Goal: Task Accomplishment & Management: Manage account settings

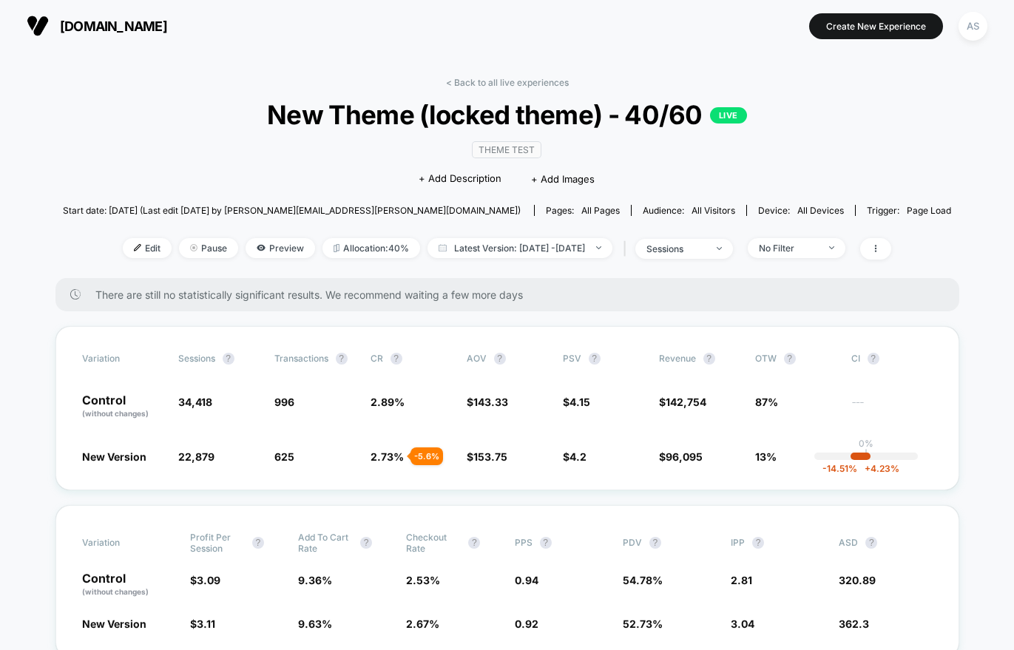
click at [222, 128] on span "New Theme (locked theme) - 40/60 LIVE" at bounding box center [506, 114] width 799 height 31
click at [796, 247] on div "No Filter" at bounding box center [788, 248] width 59 height 11
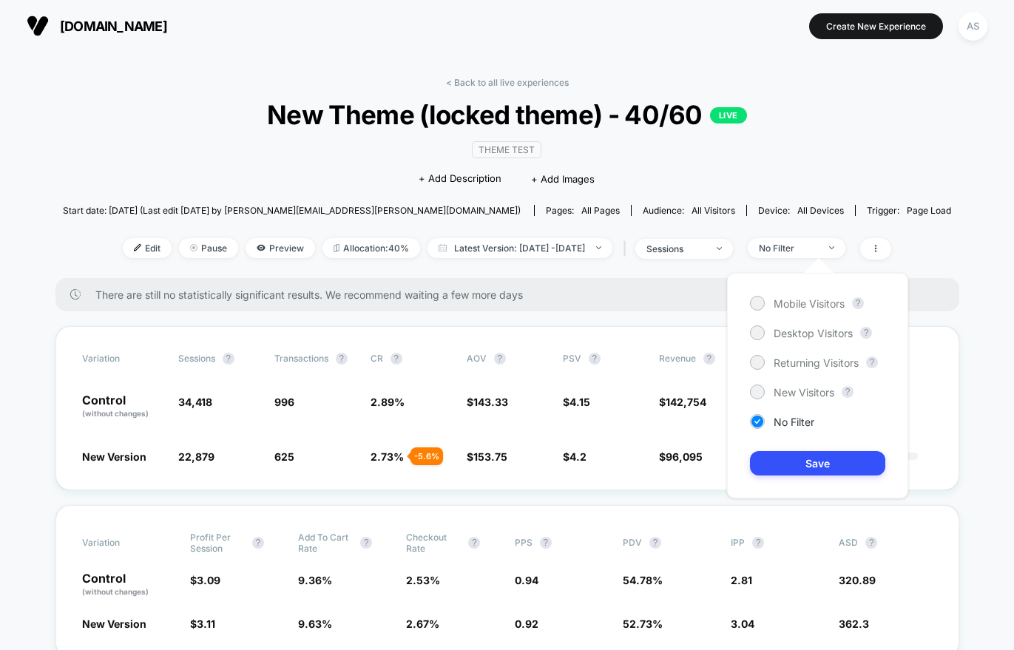
click at [793, 316] on div "Mobile Visitors ? Desktop Visitors ? Returning Visitors ? New Visitors ? No Fil…" at bounding box center [817, 386] width 181 height 226
click at [775, 305] on span "Mobile Visitors" at bounding box center [809, 303] width 71 height 13
click at [788, 459] on button "Save" at bounding box center [817, 463] width 135 height 24
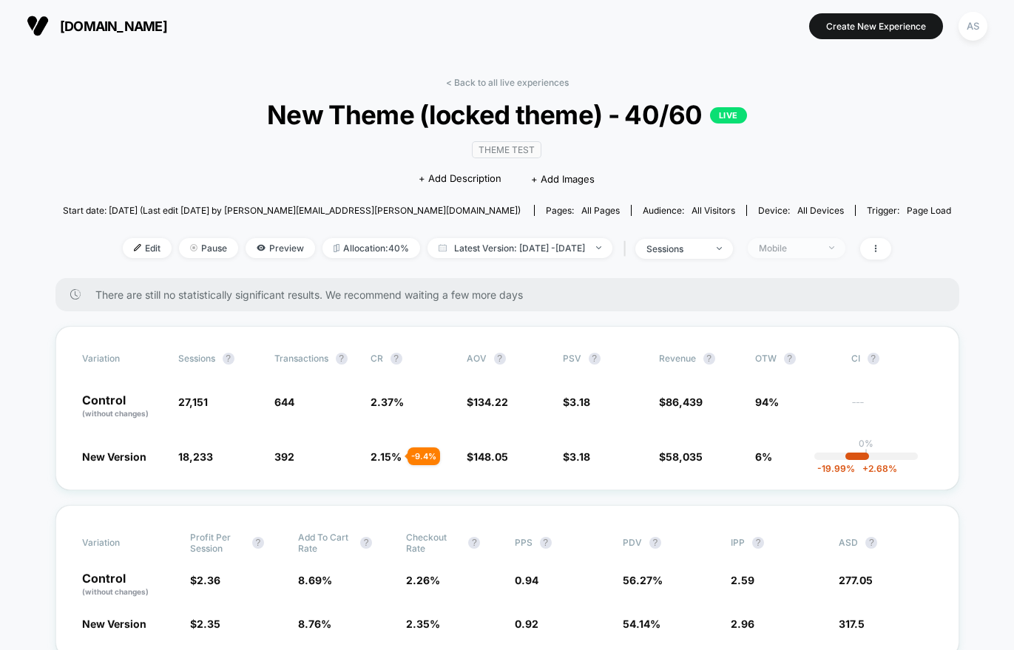
click at [817, 243] on div "Mobile" at bounding box center [788, 248] width 59 height 11
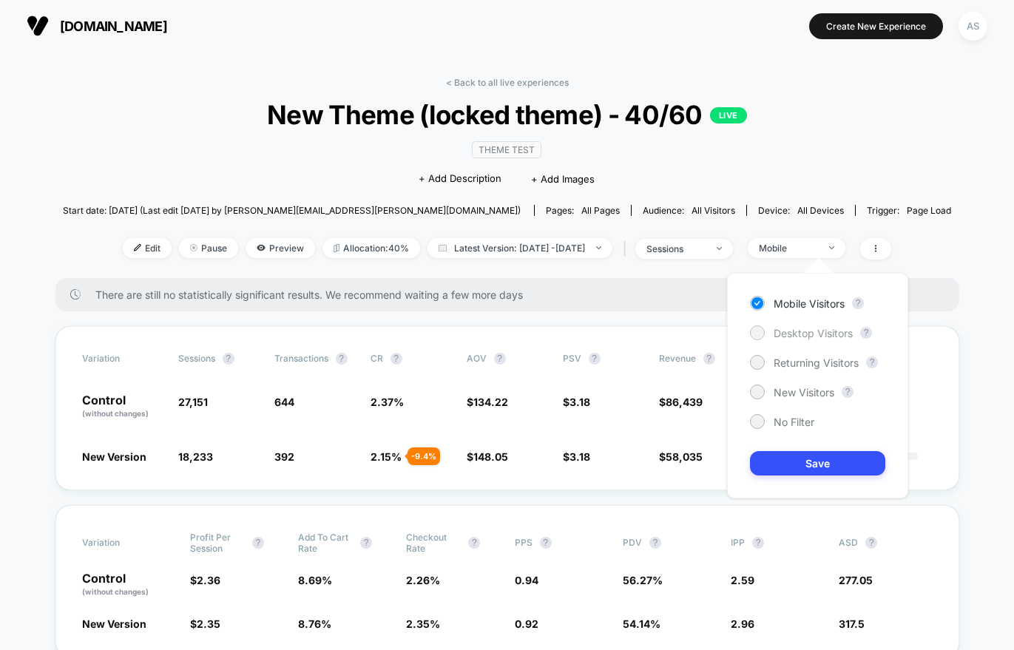
click at [786, 328] on span "Desktop Visitors" at bounding box center [813, 333] width 79 height 13
click at [799, 455] on button "Save" at bounding box center [817, 463] width 135 height 24
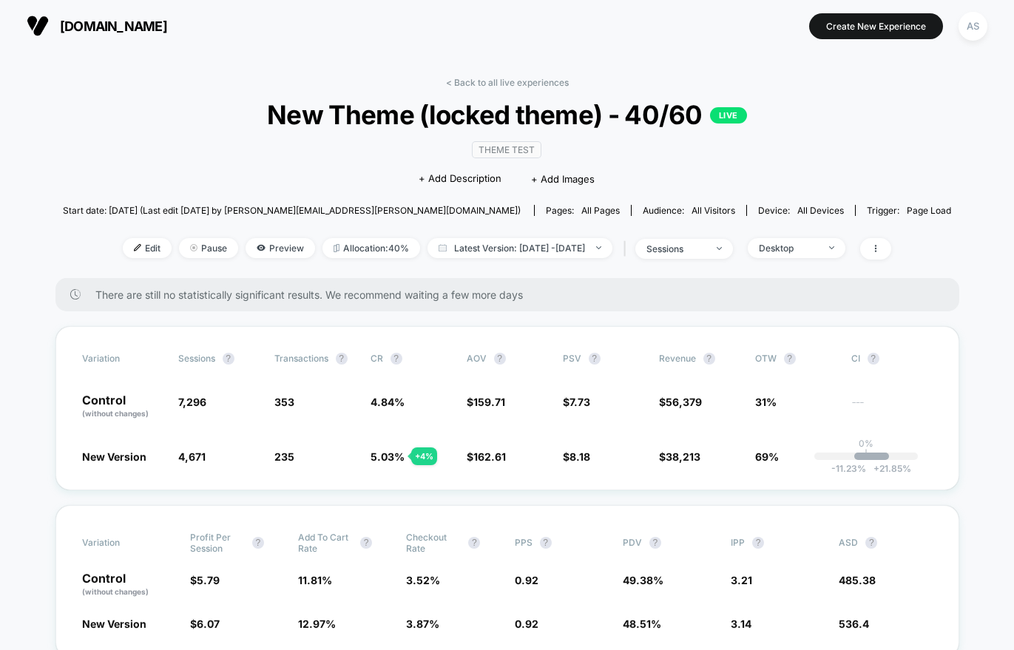
click at [432, 297] on span "There are still no statistically significant results. We recommend waiting a fe…" at bounding box center [512, 294] width 834 height 13
click at [818, 249] on div "Desktop" at bounding box center [788, 248] width 59 height 11
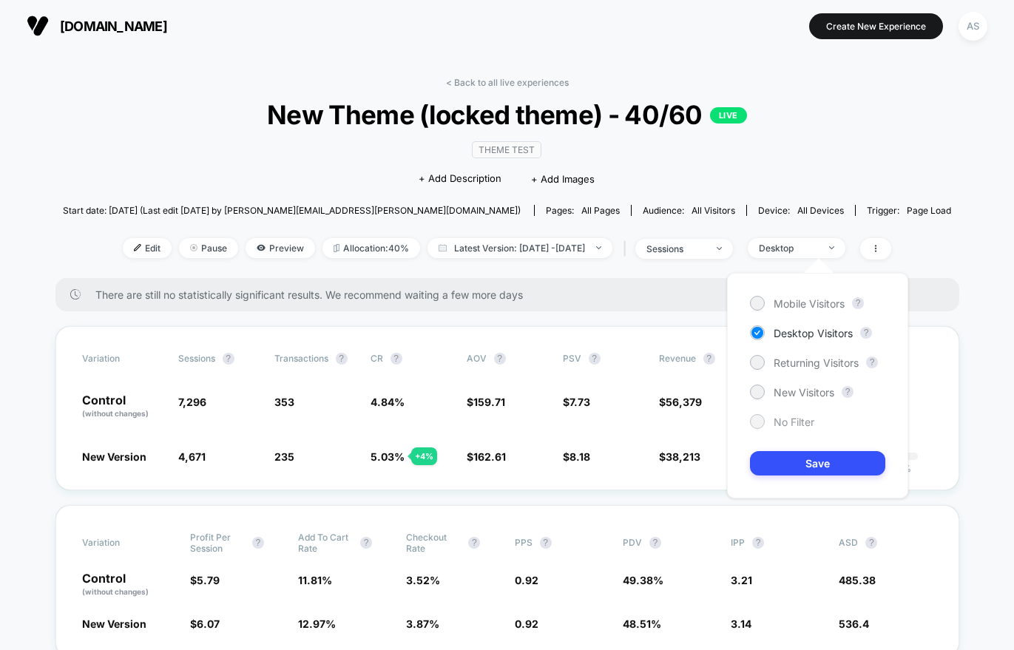
click at [763, 422] on div at bounding box center [756, 421] width 11 height 11
click at [794, 464] on button "Save" at bounding box center [817, 463] width 135 height 24
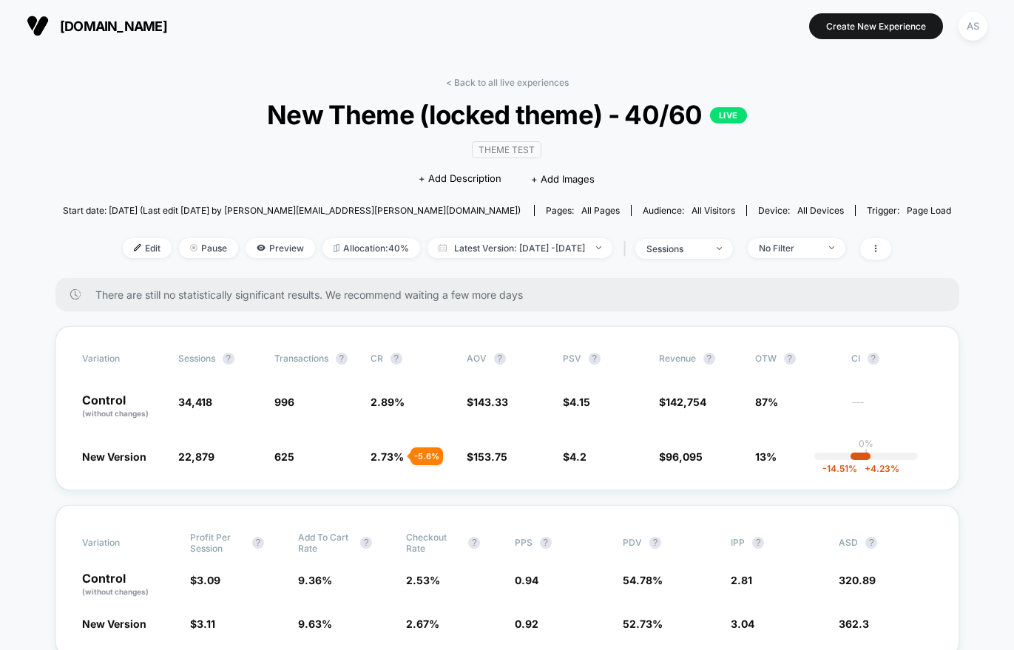
drag, startPoint x: 126, startPoint y: 81, endPoint x: 132, endPoint y: 64, distance: 19.0
click at [126, 81] on div "< Back to all live experiences New Theme (locked theme) - 40/60 LIVE Theme Test…" at bounding box center [507, 177] width 888 height 201
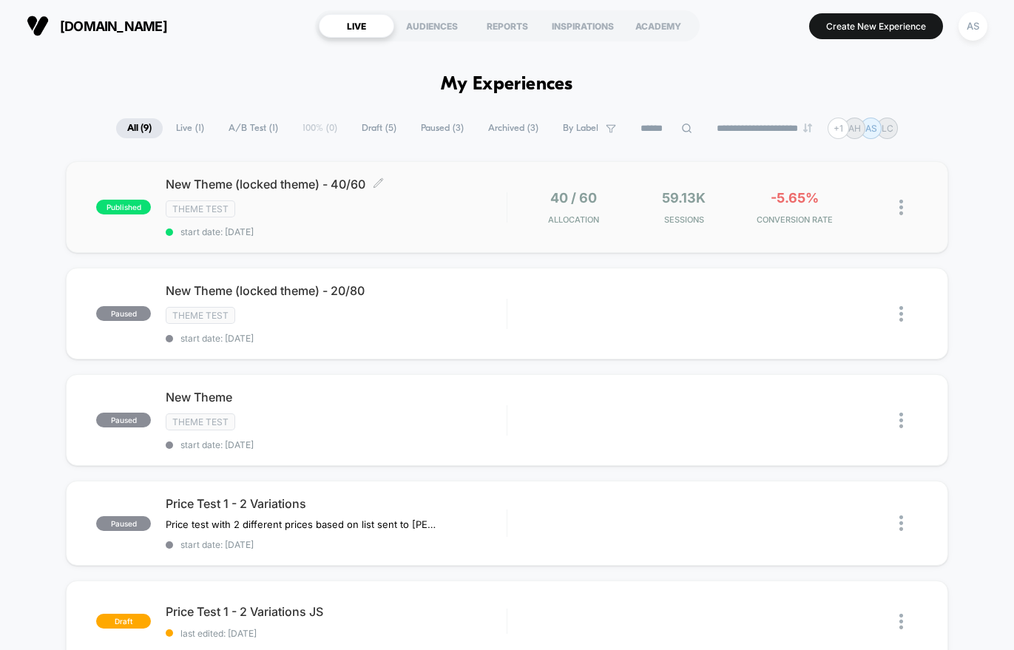
click at [324, 195] on div "New Theme (locked theme) - 40/60 Click to edit experience details Click to edit…" at bounding box center [336, 207] width 341 height 61
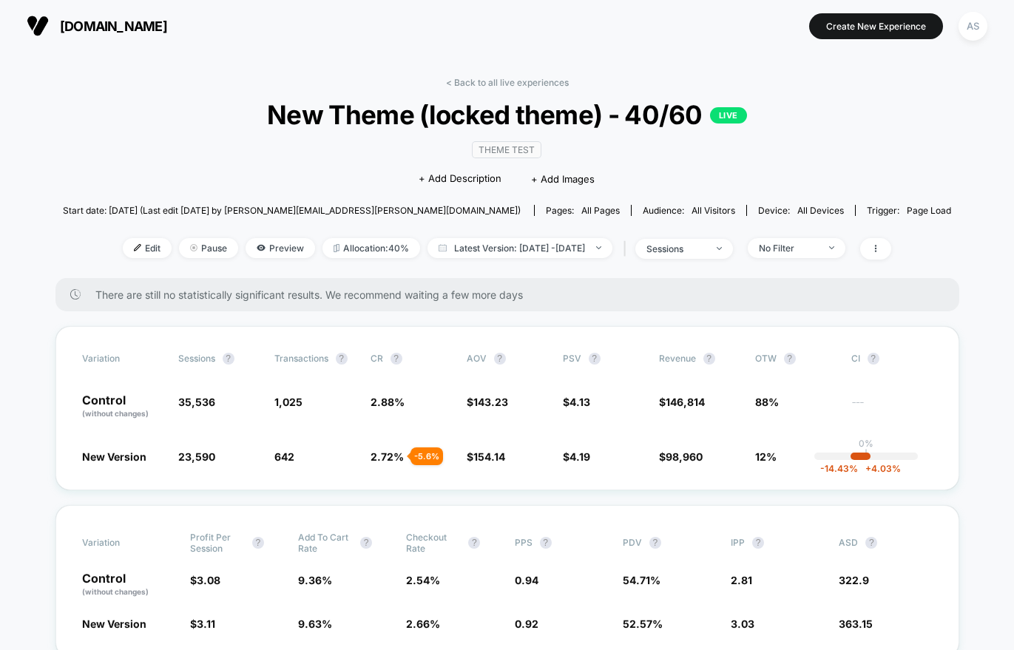
scroll to position [74, 0]
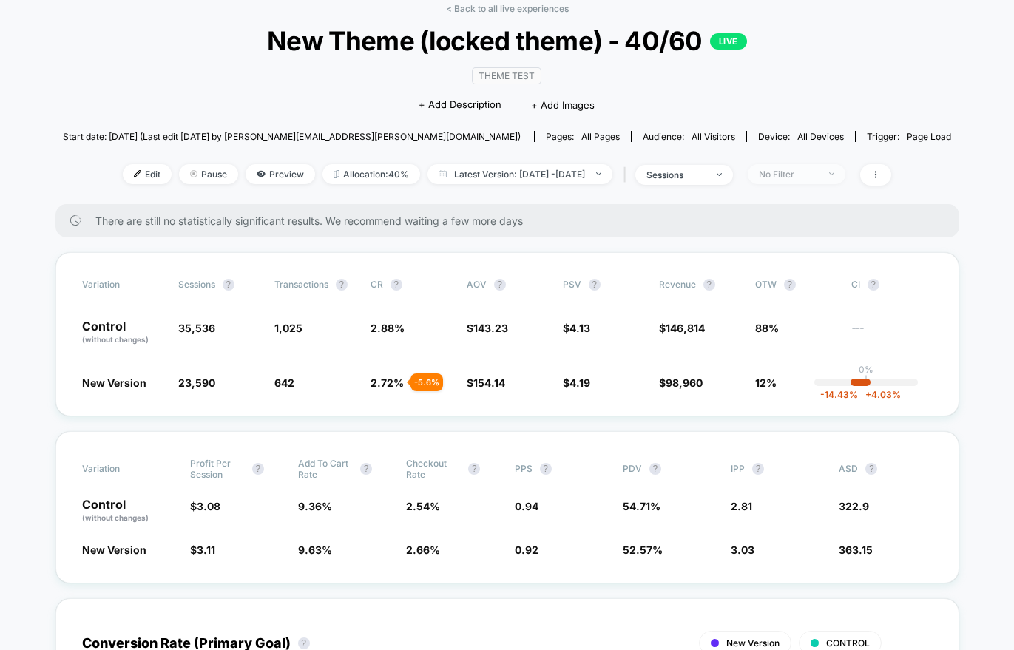
click at [774, 173] on span "No Filter" at bounding box center [797, 174] width 98 height 20
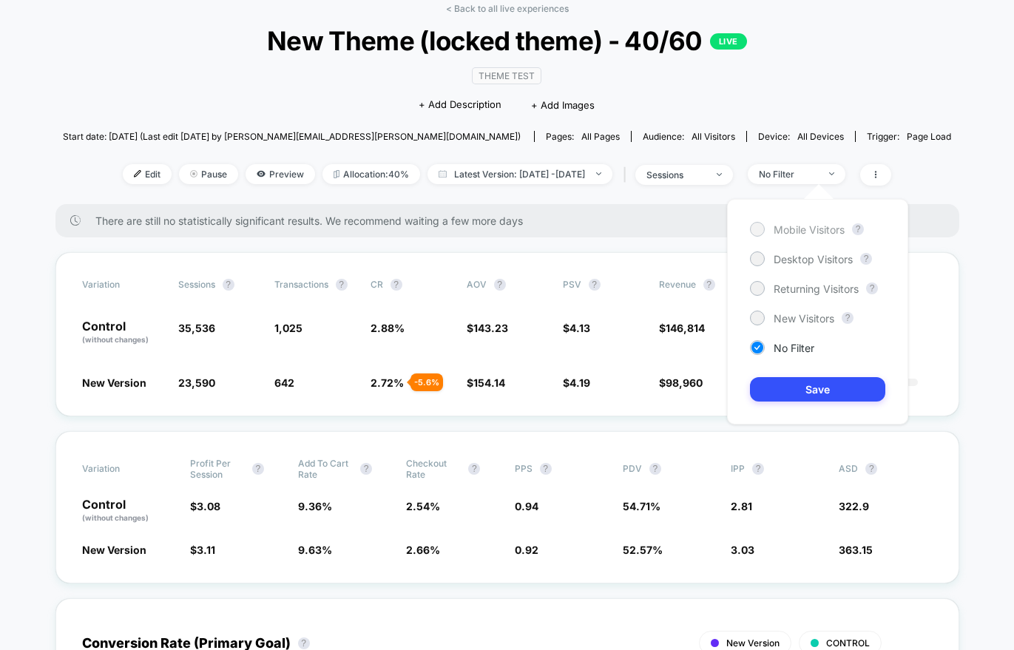
click at [788, 229] on span "Mobile Visitors" at bounding box center [809, 229] width 71 height 13
click at [823, 389] on button "Save" at bounding box center [817, 389] width 135 height 24
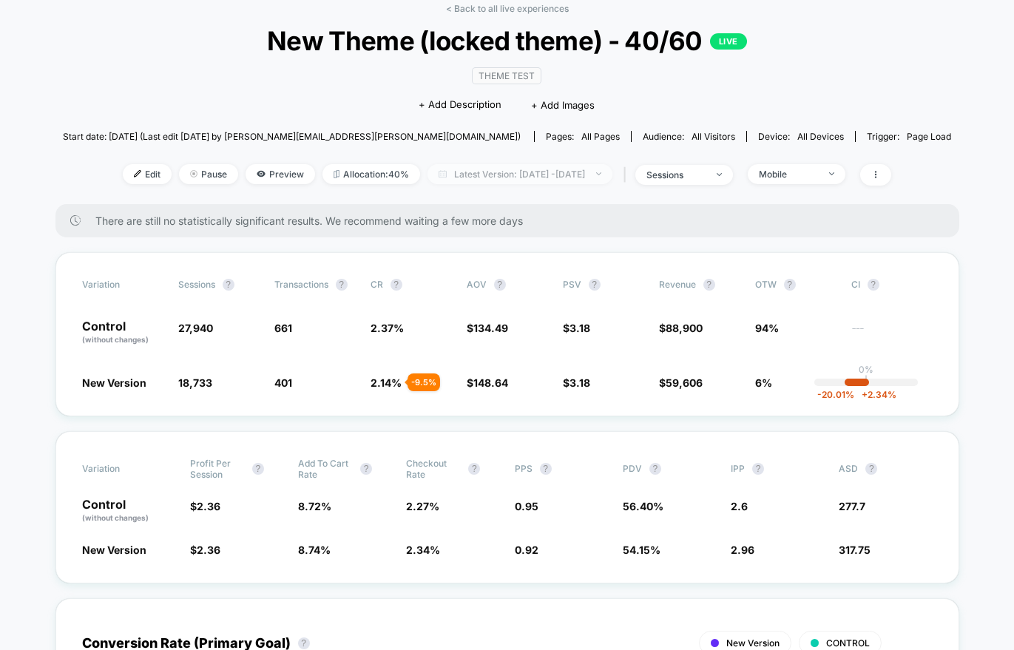
click at [584, 179] on span "Latest Version: Aug 8, 2025 - Aug 11, 2025" at bounding box center [520, 174] width 185 height 20
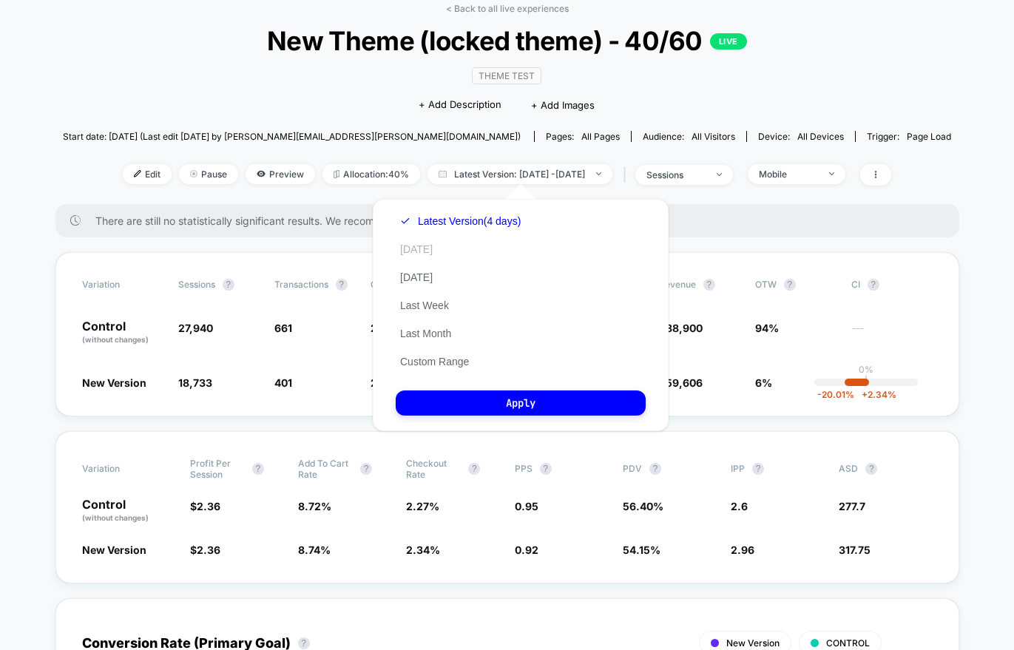
click at [414, 249] on button "[DATE]" at bounding box center [416, 249] width 41 height 13
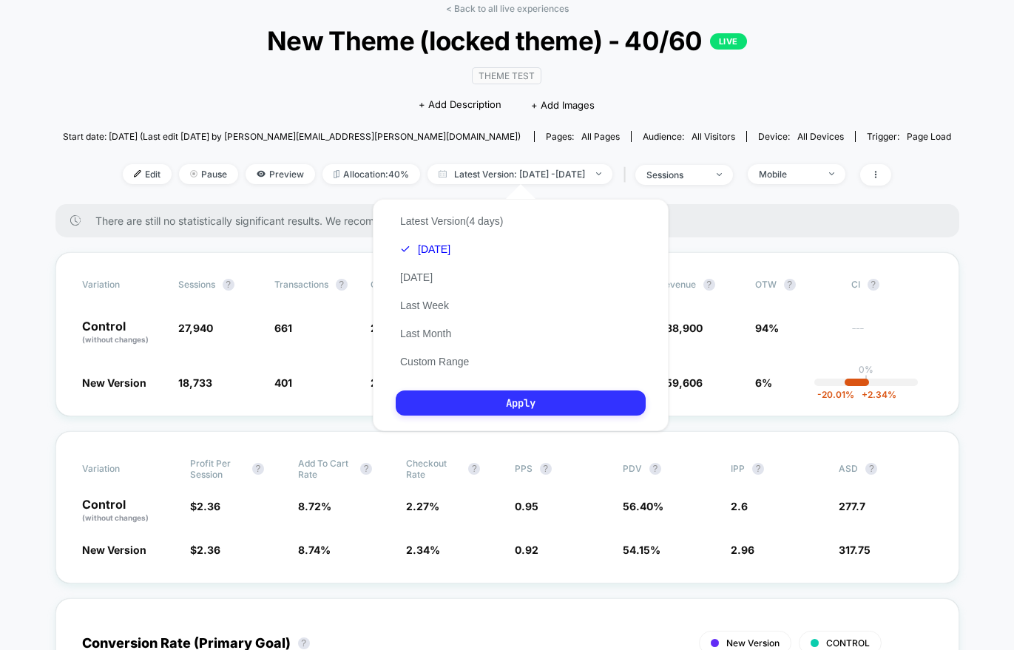
click at [527, 401] on button "Apply" at bounding box center [521, 403] width 250 height 25
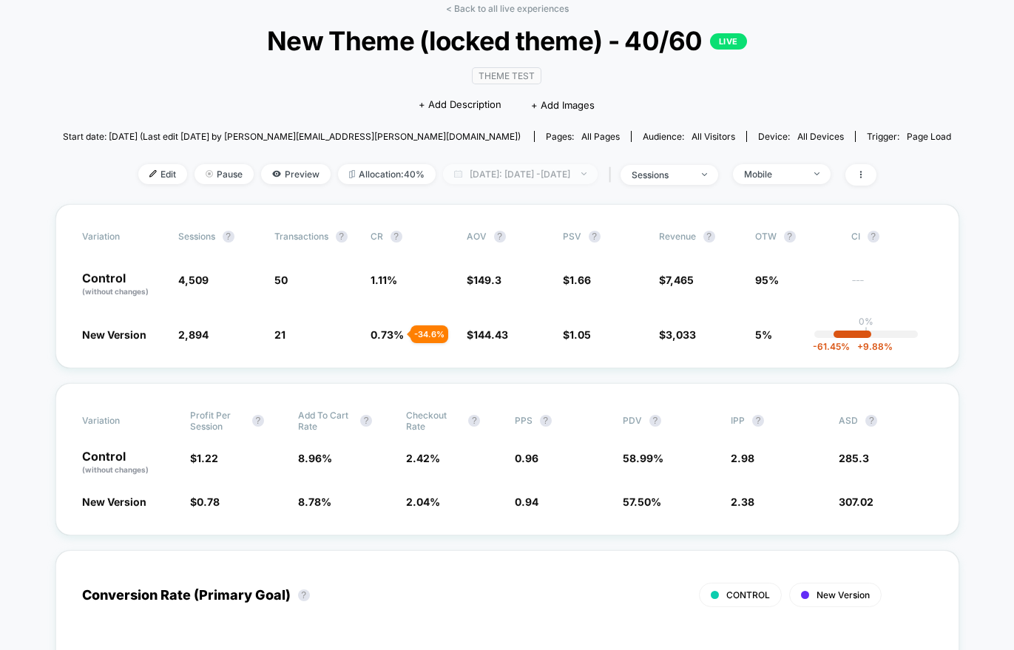
click at [580, 176] on span "Today: Aug 11, 2025 - Aug 11, 2025" at bounding box center [520, 174] width 155 height 20
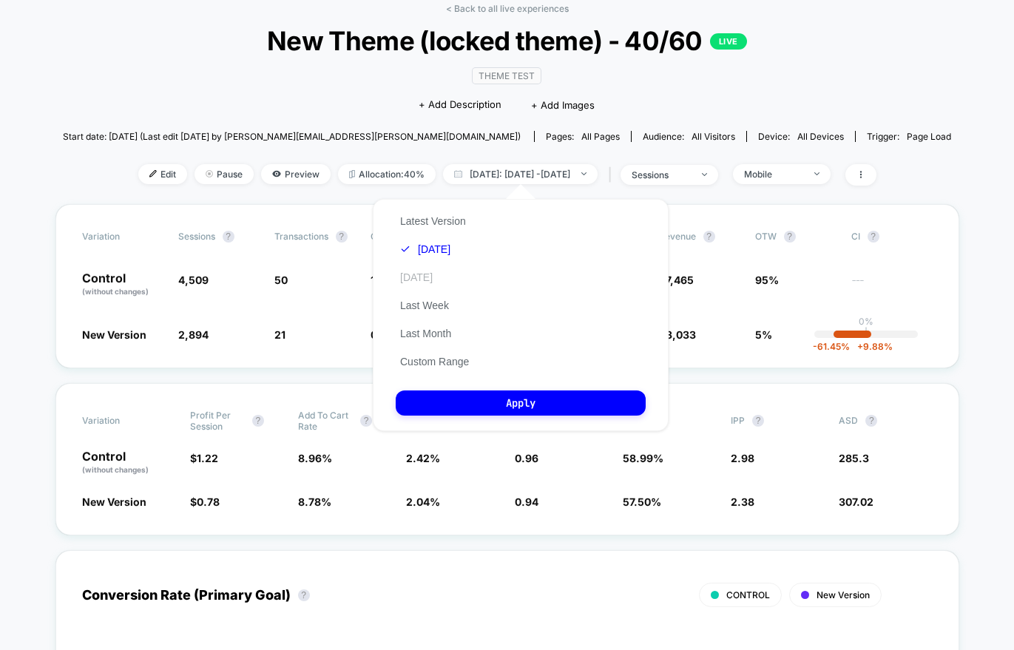
click at [437, 273] on button "[DATE]" at bounding box center [416, 277] width 41 height 13
click at [474, 405] on button "Apply" at bounding box center [521, 403] width 250 height 25
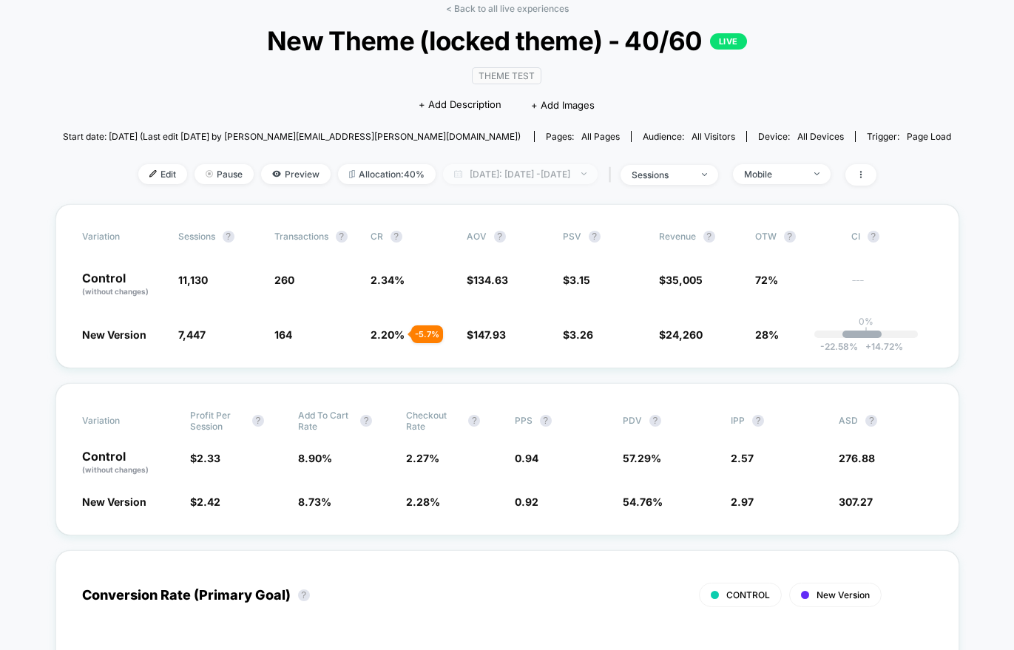
click at [493, 176] on span "Yesterday: Aug 10, 2025 - Aug 10, 2025" at bounding box center [520, 174] width 155 height 20
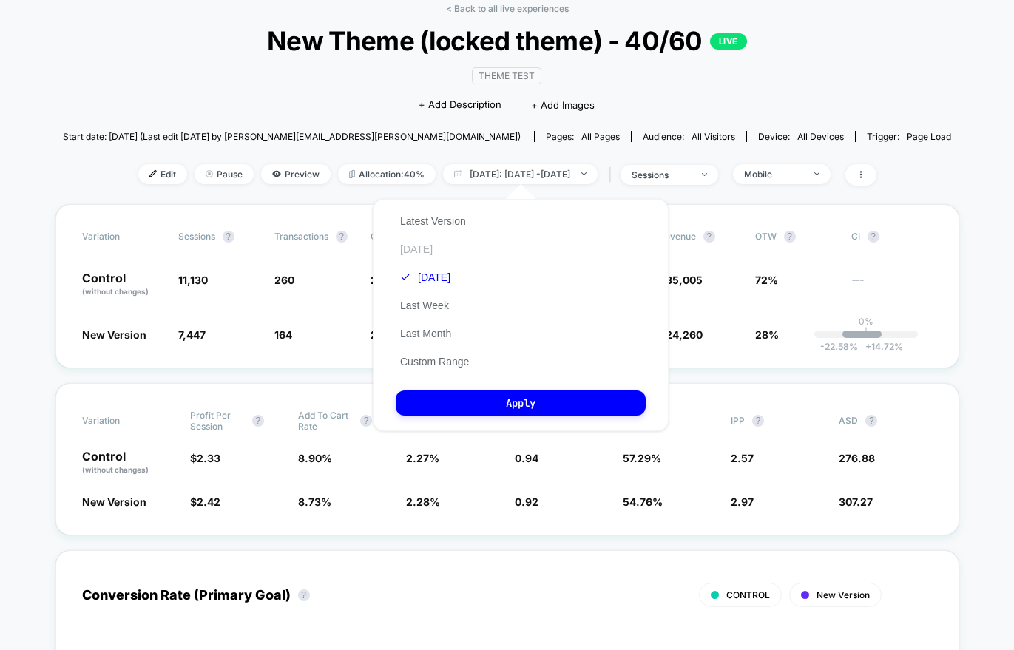
click at [416, 252] on button "[DATE]" at bounding box center [416, 249] width 41 height 13
click at [483, 406] on button "Apply" at bounding box center [521, 403] width 250 height 25
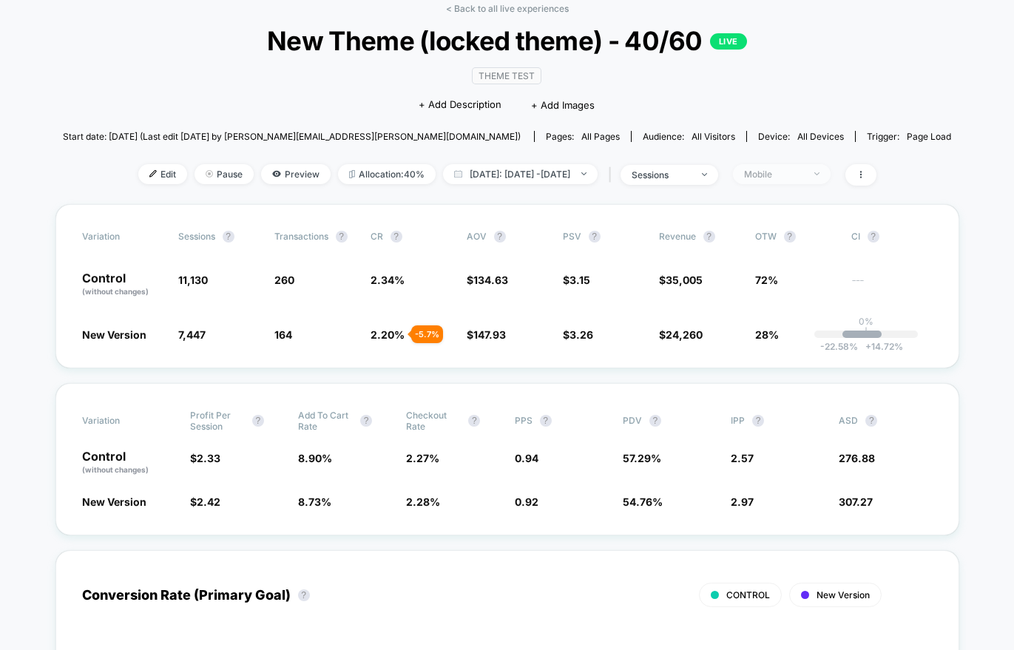
click at [766, 177] on span "Mobile" at bounding box center [782, 174] width 98 height 20
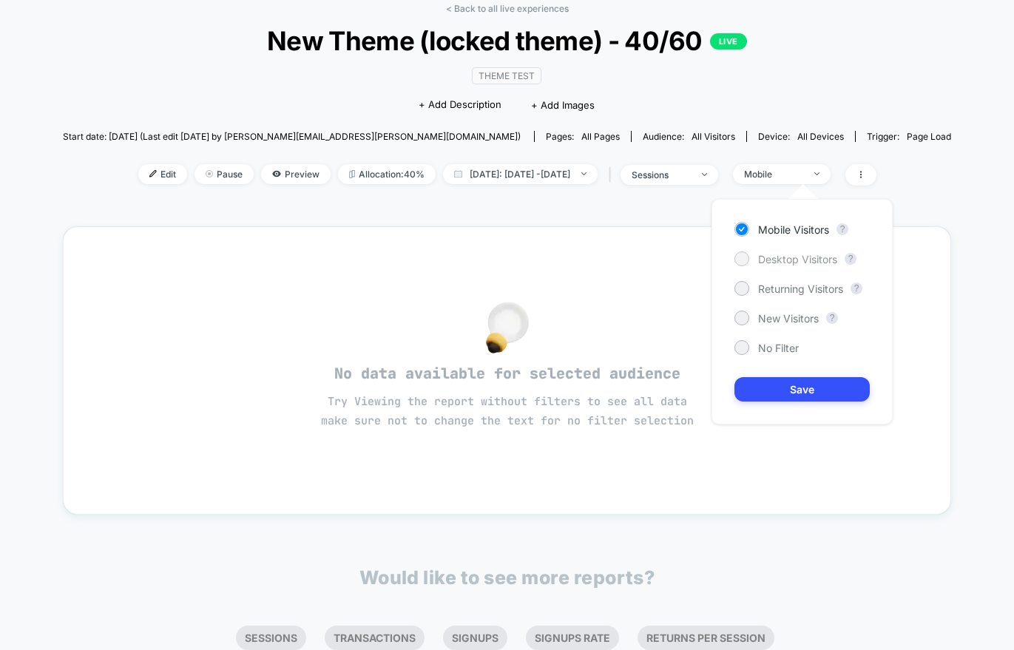
click at [766, 257] on span "Desktop Visitors" at bounding box center [797, 259] width 79 height 13
click at [804, 398] on button "Save" at bounding box center [801, 389] width 135 height 24
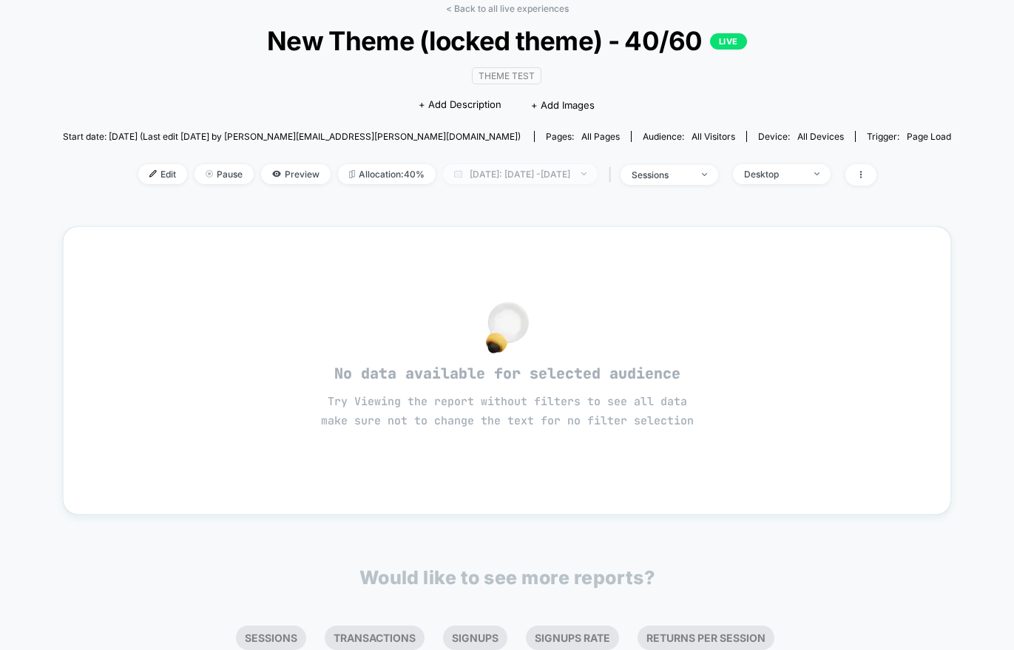
click at [561, 178] on span "Today: Aug 11, 2025 - Aug 10, 2025" at bounding box center [520, 174] width 155 height 20
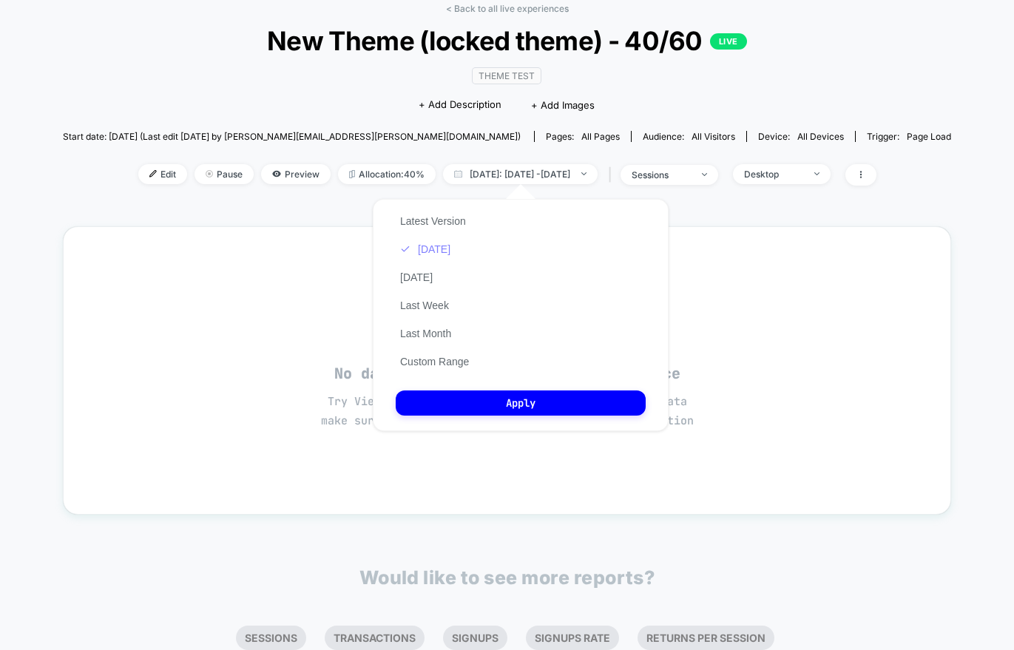
click at [438, 245] on button "[DATE]" at bounding box center [425, 249] width 59 height 13
click at [526, 399] on button "Apply" at bounding box center [521, 403] width 250 height 25
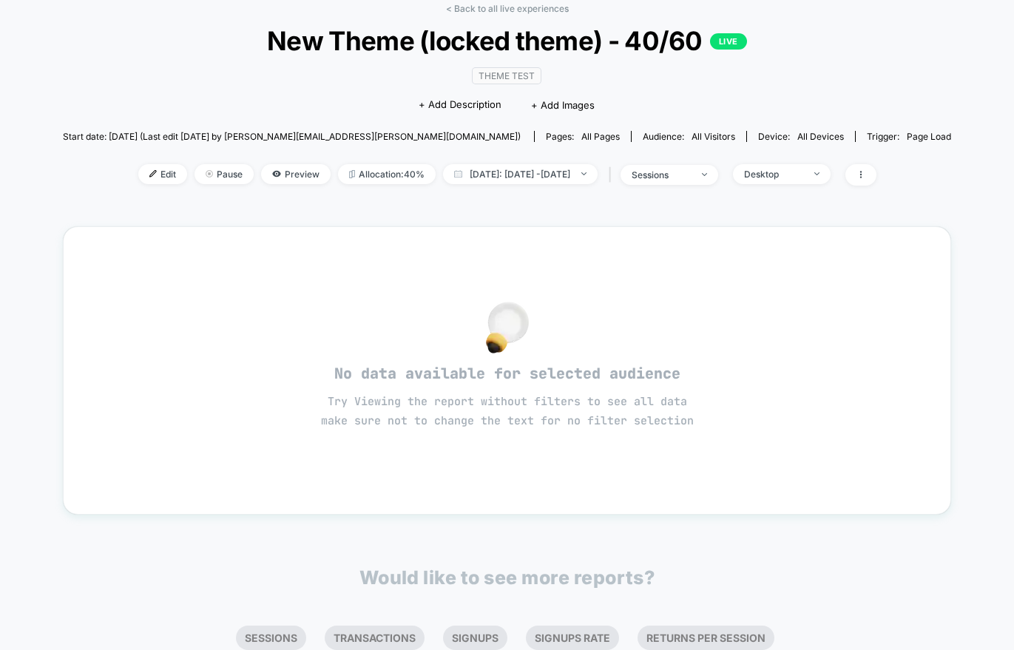
click at [473, 16] on div "< Back to all live experiences New Theme (locked theme) - 40/60 LIVE Theme Test…" at bounding box center [507, 103] width 888 height 201
click at [476, 13] on link "< Back to all live experiences" at bounding box center [507, 8] width 123 height 11
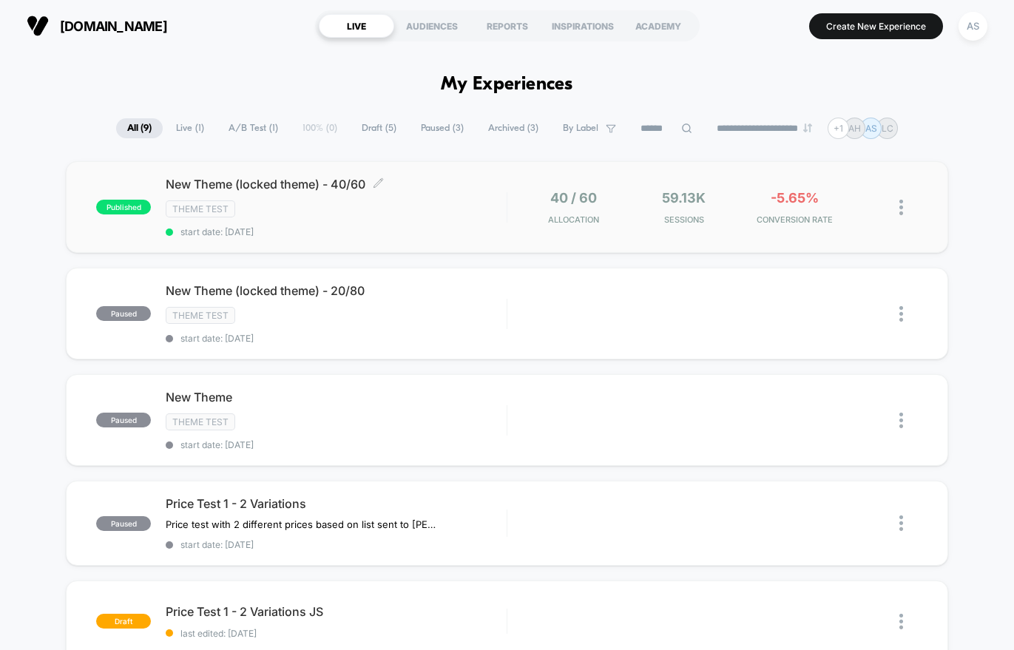
click at [314, 215] on div "Theme Test" at bounding box center [336, 208] width 341 height 17
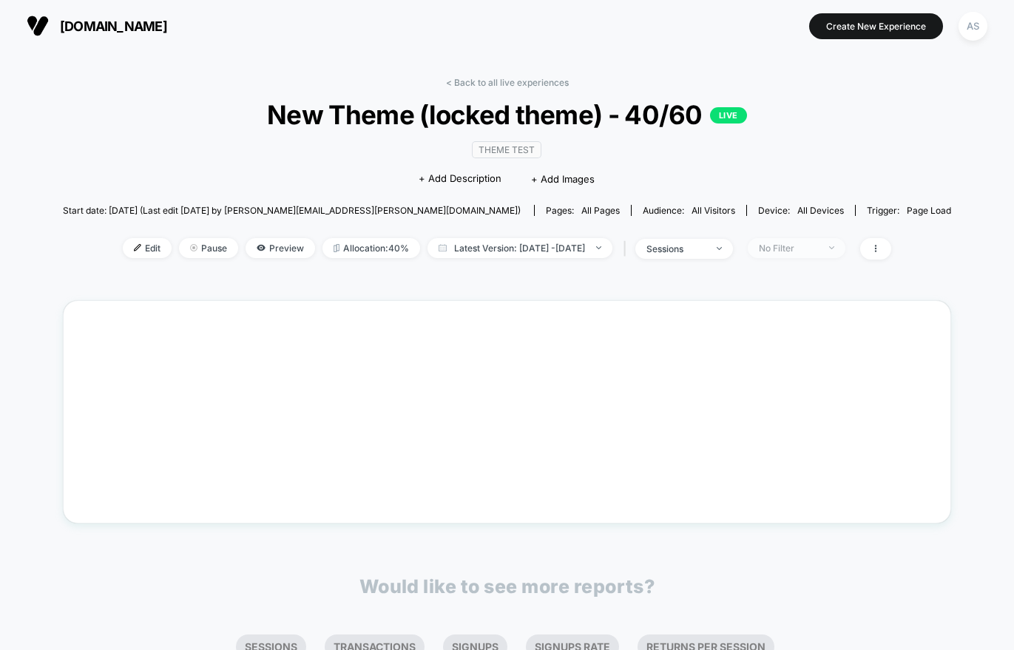
click at [829, 248] on div at bounding box center [823, 248] width 11 height 1
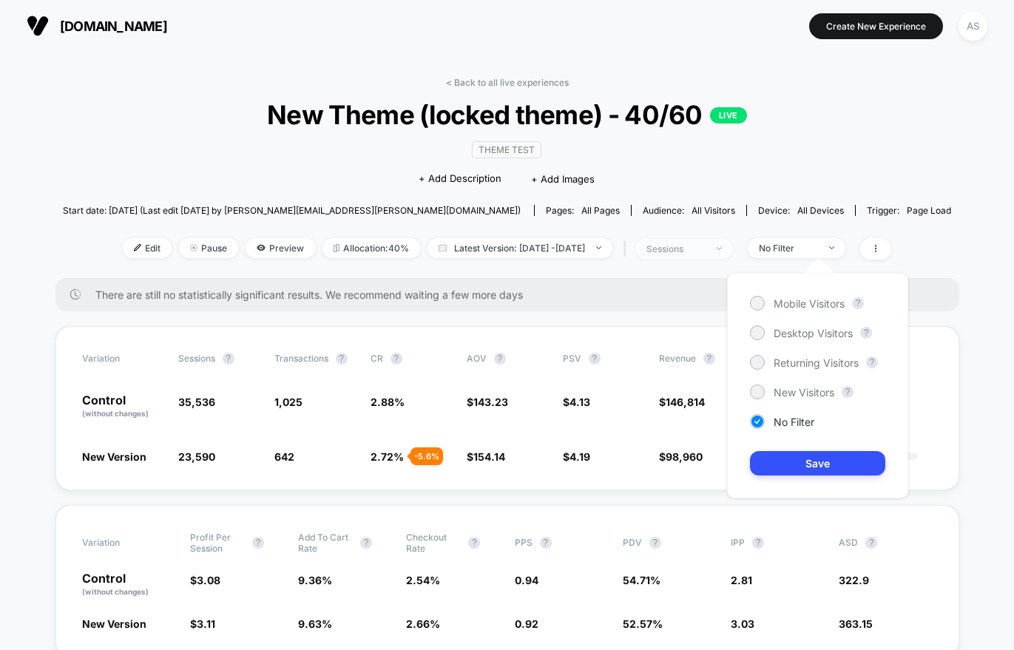
click at [706, 249] on div "sessions" at bounding box center [675, 248] width 59 height 11
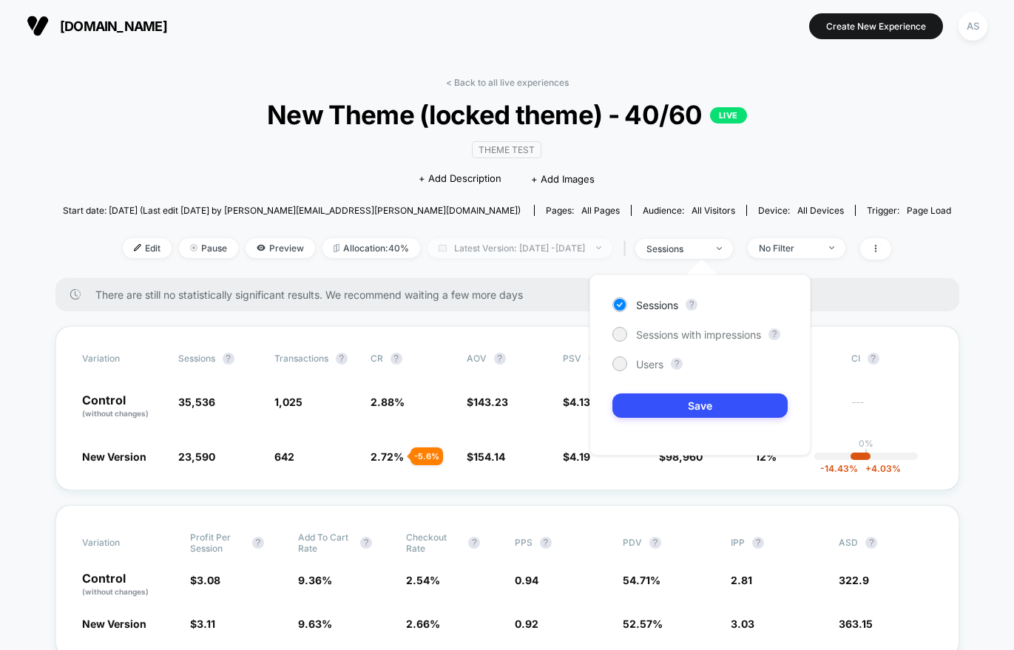
click at [575, 243] on span "Latest Version: [DATE] - [DATE]" at bounding box center [520, 248] width 185 height 20
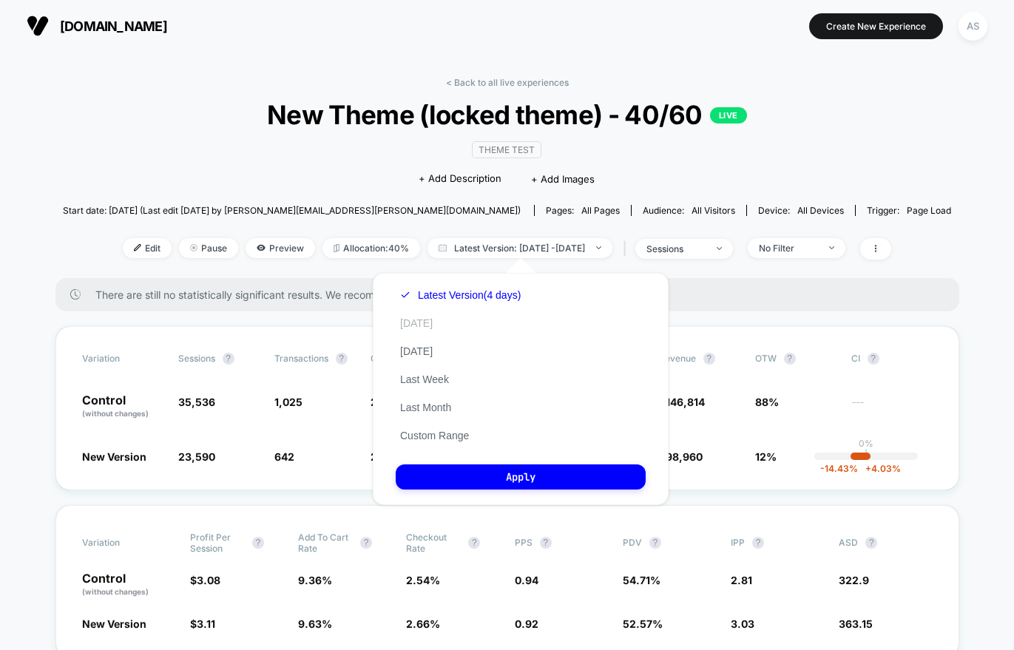
click at [421, 320] on button "[DATE]" at bounding box center [416, 323] width 41 height 13
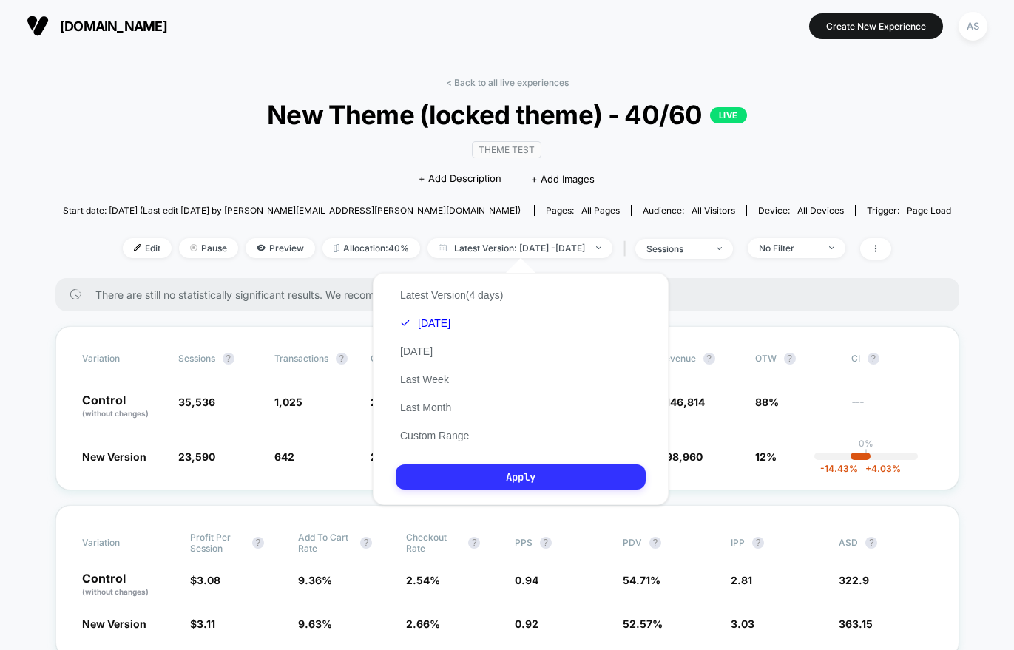
click at [489, 484] on button "Apply" at bounding box center [521, 477] width 250 height 25
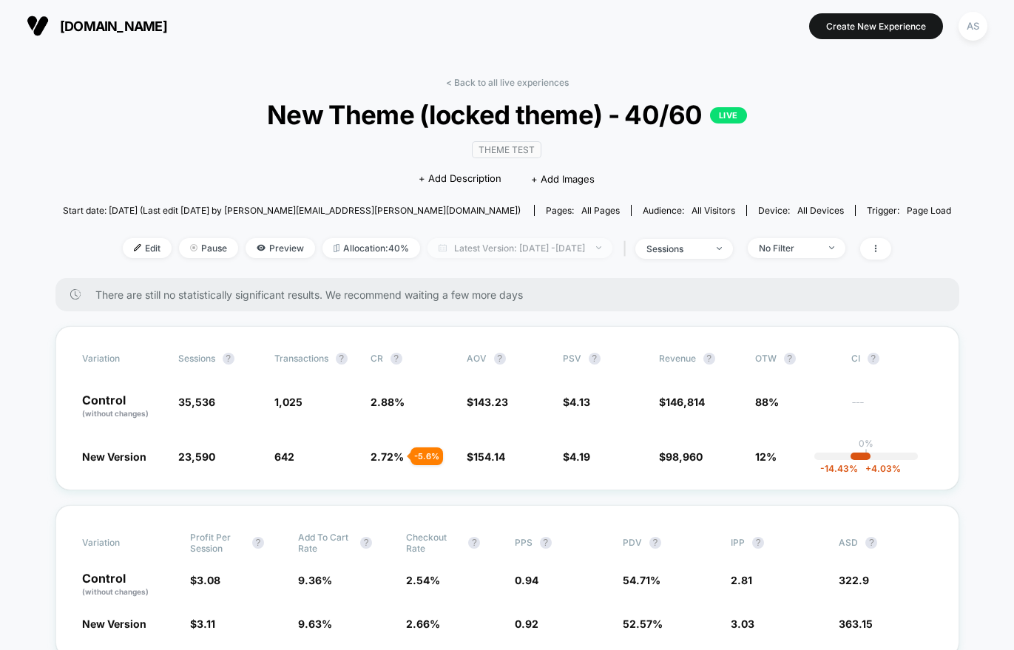
click at [549, 249] on span "Latest Version: [DATE] - [DATE]" at bounding box center [520, 248] width 185 height 20
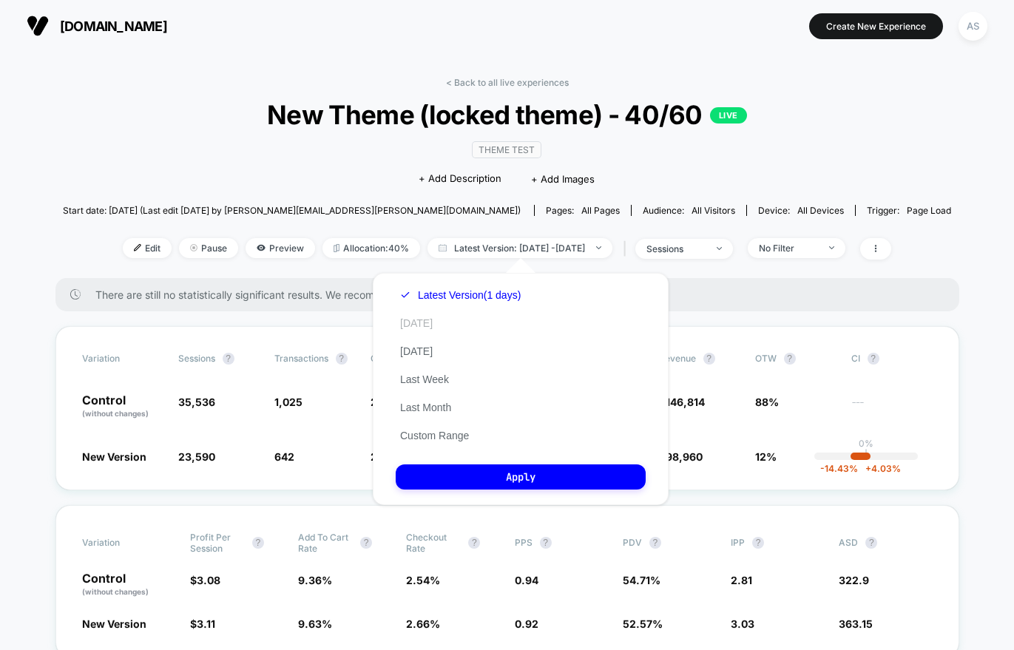
click at [410, 320] on button "[DATE]" at bounding box center [416, 323] width 41 height 13
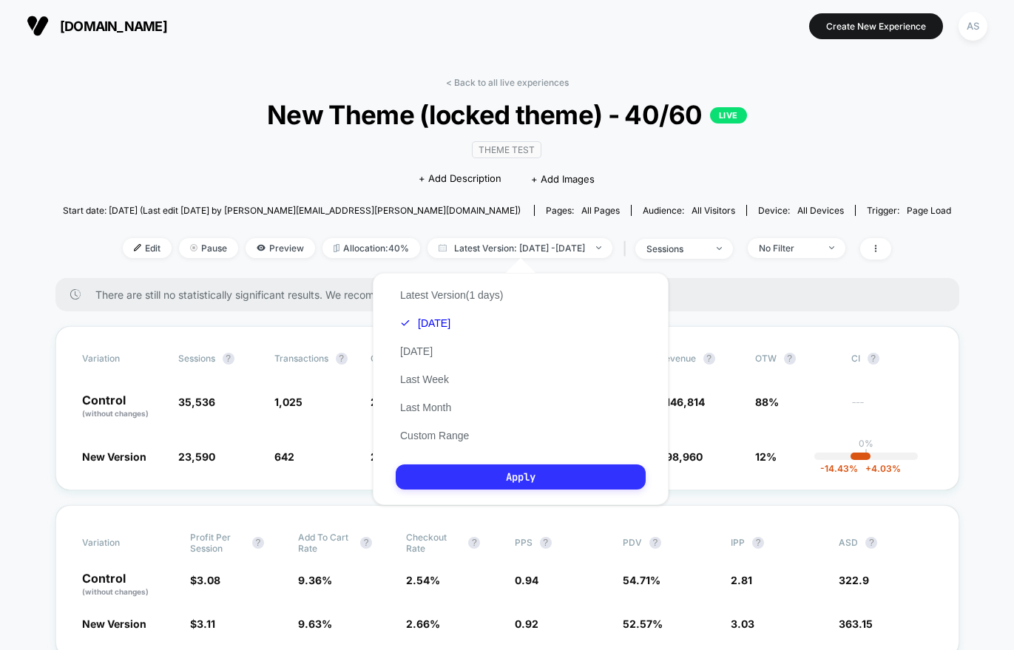
click at [487, 475] on button "Apply" at bounding box center [521, 477] width 250 height 25
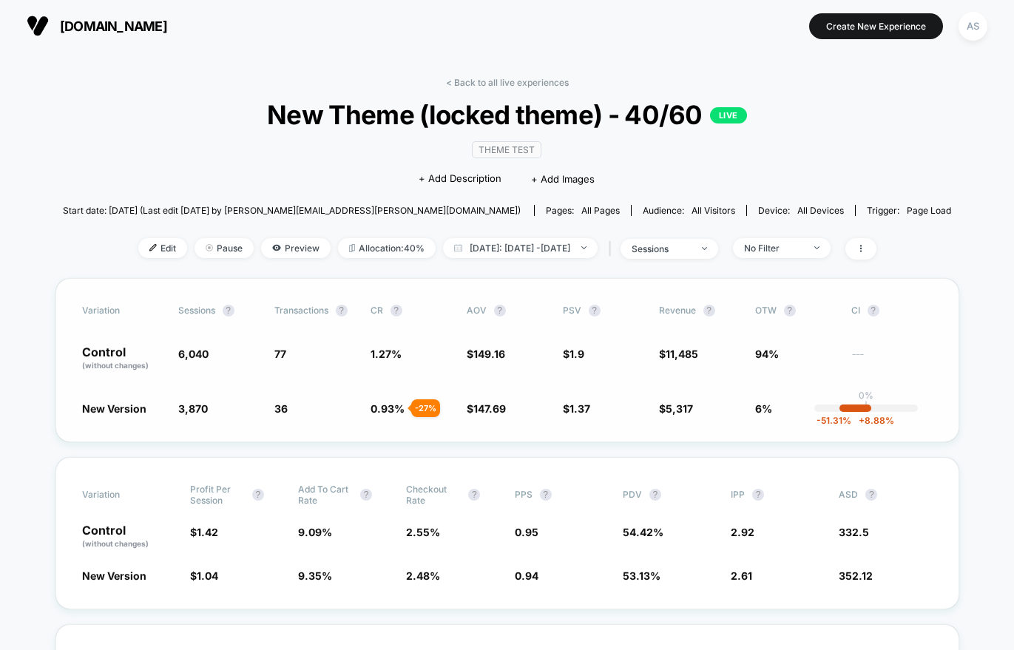
click at [58, 316] on div "Variation Sessions ? Transactions ? CR ? AOV ? PSV ? Revenue ? OTW ? CI ? Contr…" at bounding box center [507, 360] width 904 height 164
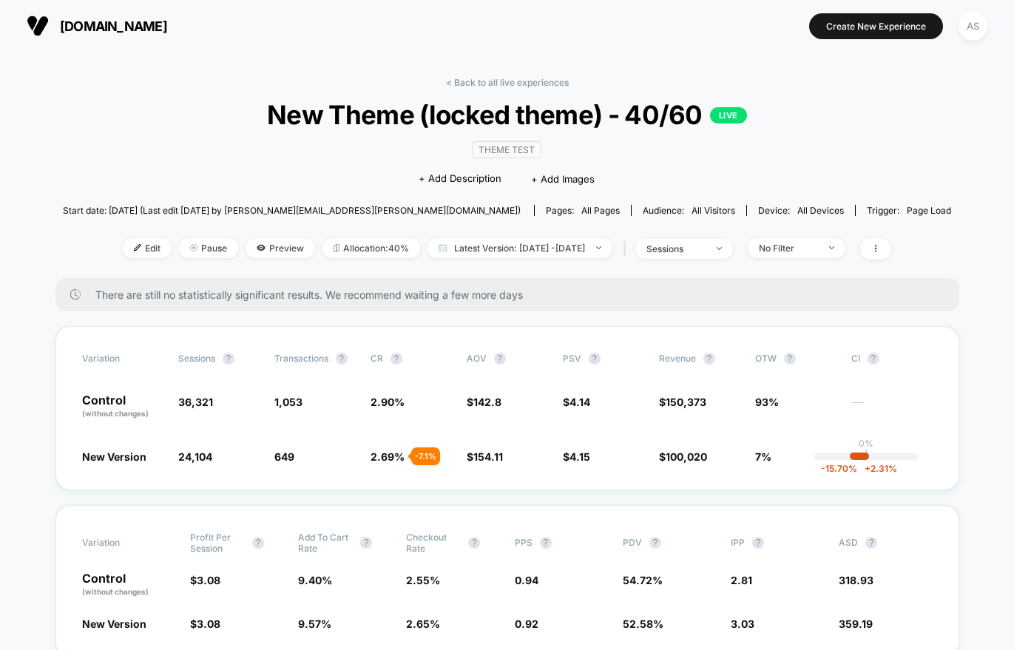
click at [537, 259] on div "Edit Pause Preview Allocation: 40% Latest Version: [DATE] - [DATE] | sessions N…" at bounding box center [507, 248] width 888 height 21
click at [543, 249] on span "Latest Version: [DATE] - [DATE]" at bounding box center [520, 248] width 185 height 20
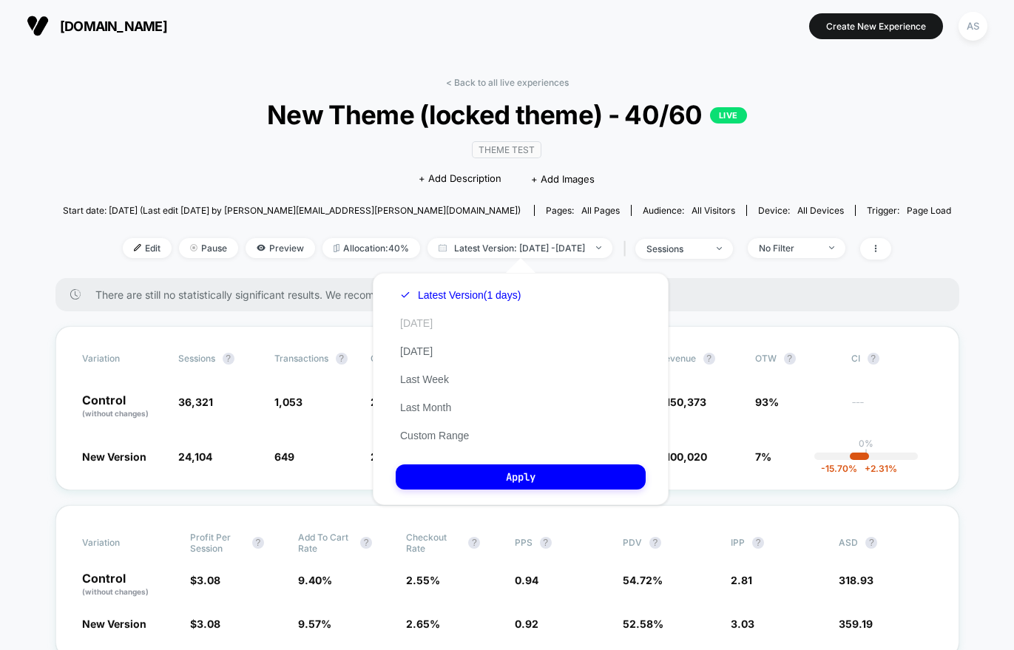
click at [415, 326] on button "[DATE]" at bounding box center [416, 323] width 41 height 13
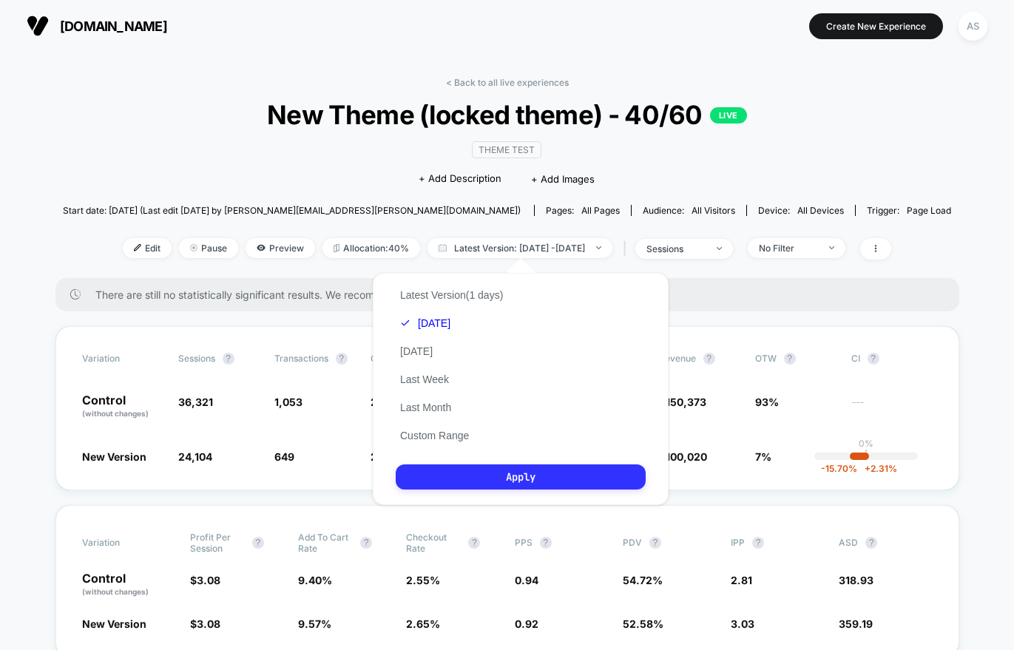
click at [545, 466] on button "Apply" at bounding box center [521, 477] width 250 height 25
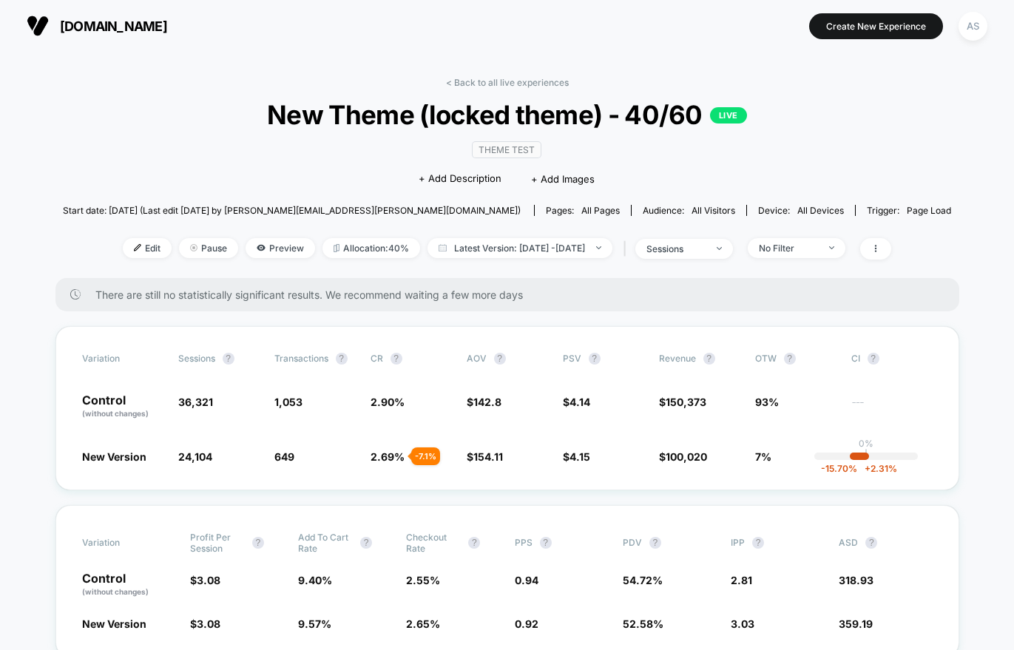
click at [596, 236] on div "< Back to all live experiences New Theme (locked theme) - 40/60 LIVE Theme Test…" at bounding box center [507, 177] width 888 height 201
click at [584, 252] on span "Latest Version: Aug 11, 2025 - Aug 11, 2025" at bounding box center [520, 248] width 185 height 20
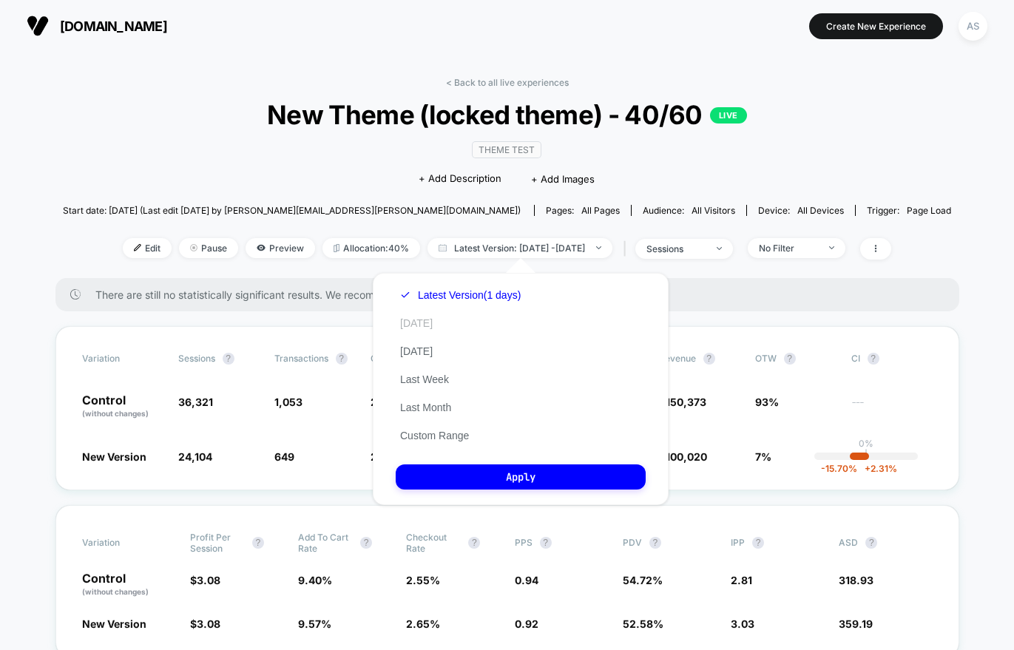
click at [428, 325] on button "[DATE]" at bounding box center [416, 323] width 41 height 13
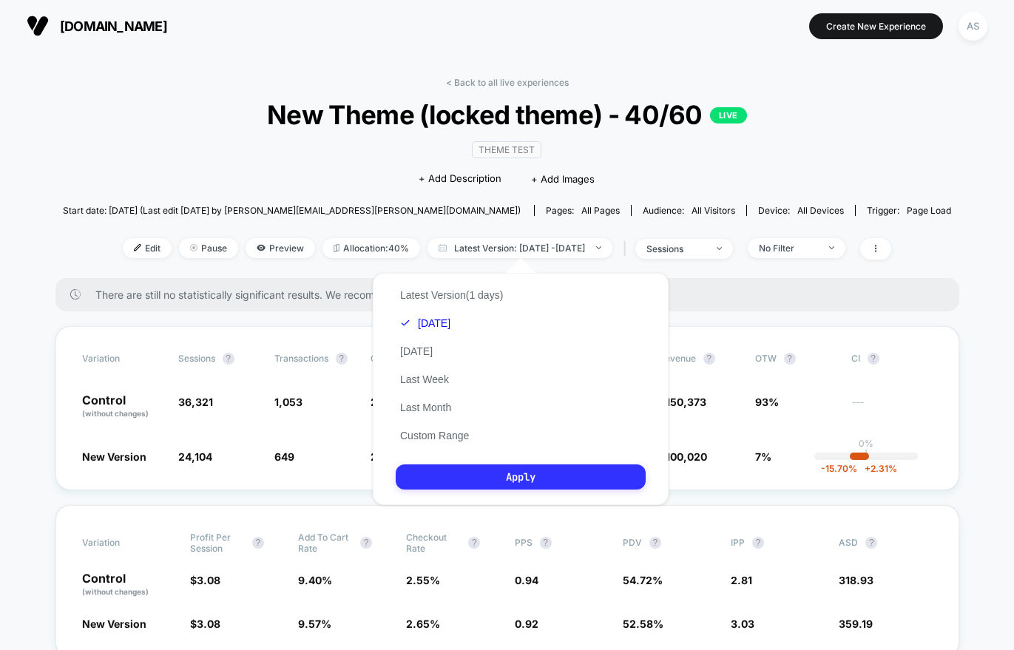
click at [464, 478] on button "Apply" at bounding box center [521, 477] width 250 height 25
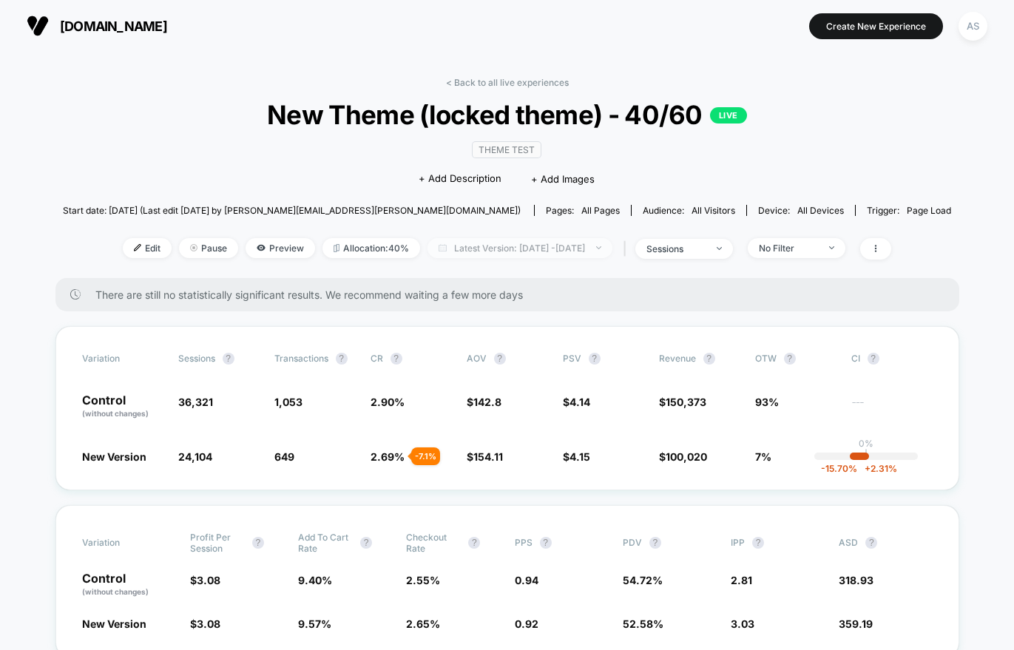
click at [552, 252] on span "Latest Version: [DATE] - [DATE]" at bounding box center [520, 248] width 185 height 20
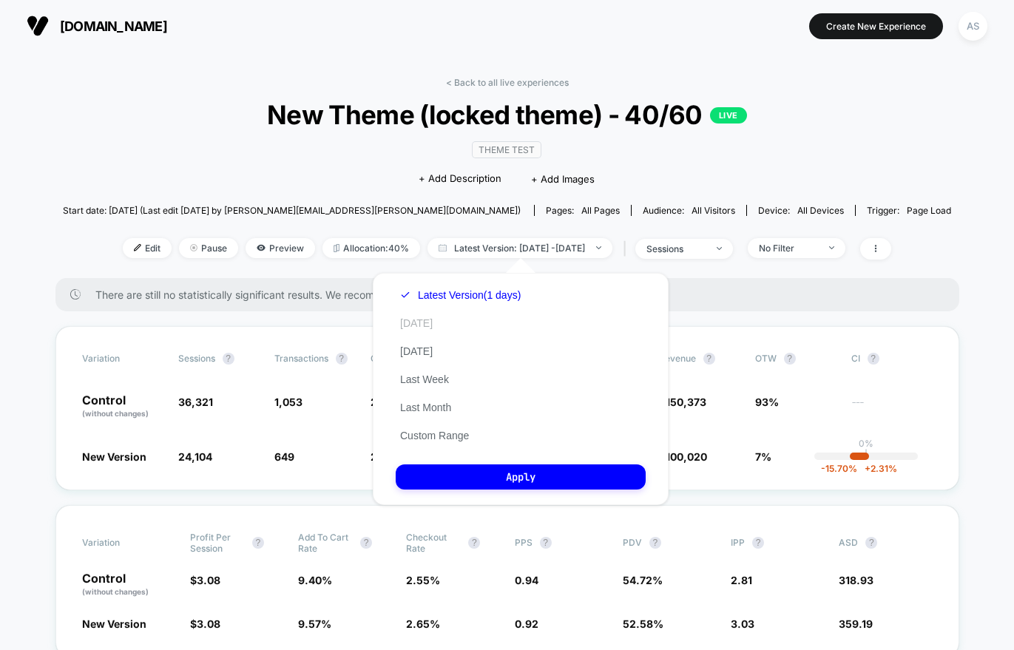
click at [413, 325] on button "[DATE]" at bounding box center [416, 323] width 41 height 13
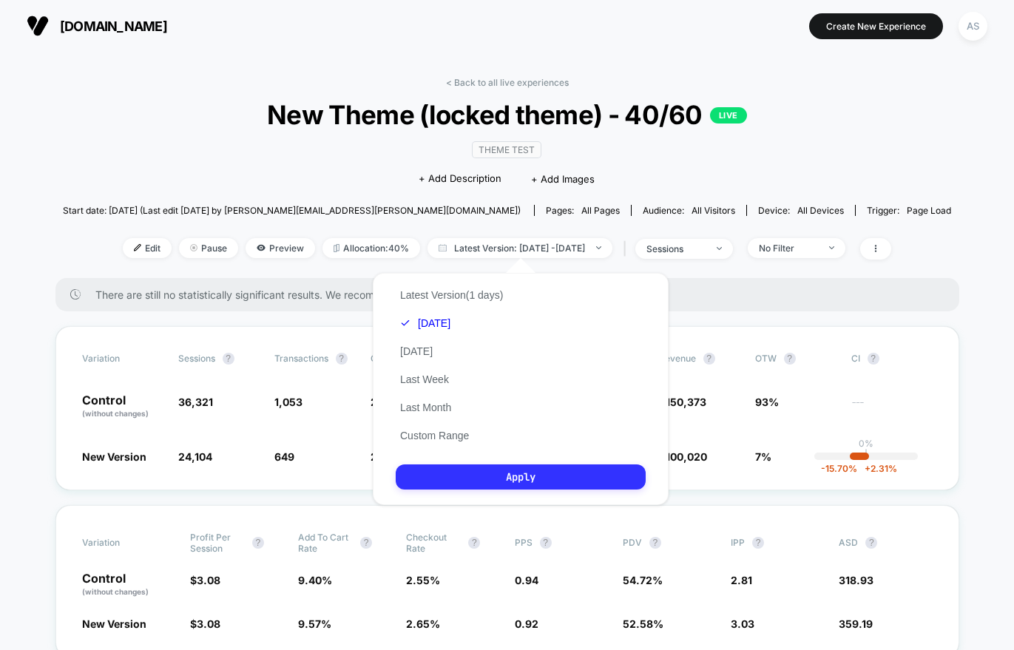
click at [495, 484] on button "Apply" at bounding box center [521, 477] width 250 height 25
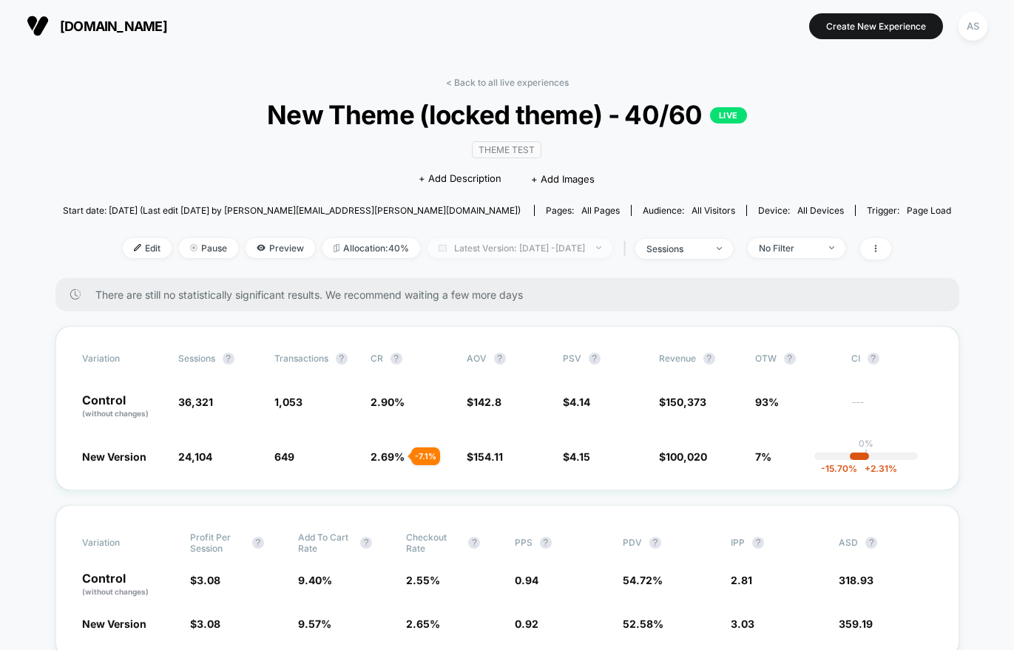
click at [592, 249] on span "Latest Version: [DATE] - [DATE]" at bounding box center [520, 248] width 185 height 20
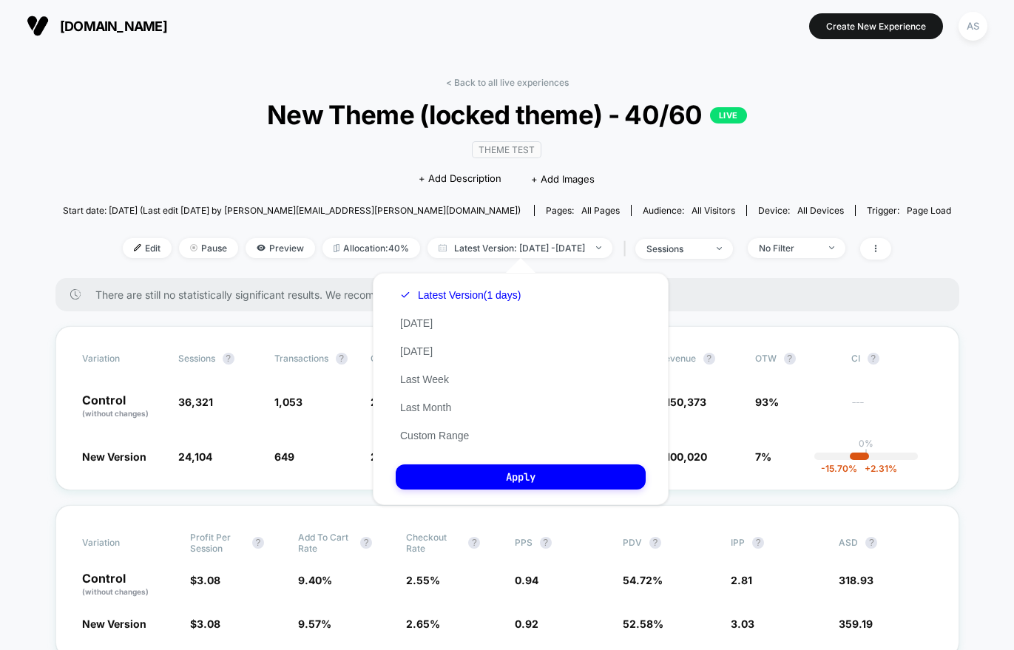
click at [436, 322] on div "Latest Version (1 days) Today Yesterday Last Week Last Month Custom Range" at bounding box center [460, 365] width 129 height 169
click at [420, 325] on button "[DATE]" at bounding box center [416, 323] width 41 height 13
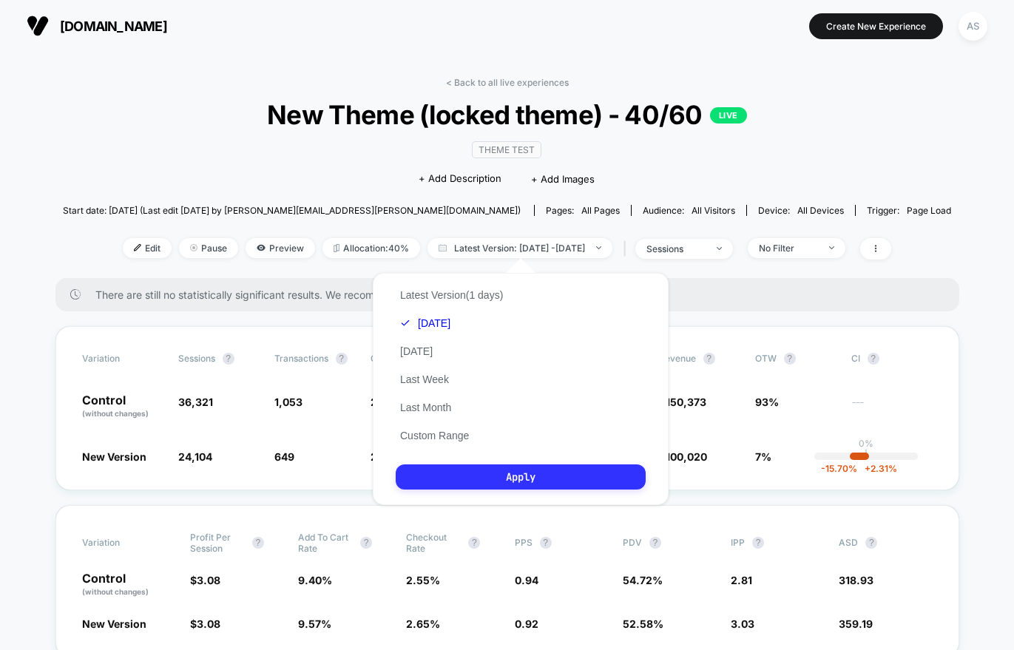
click at [501, 469] on button "Apply" at bounding box center [521, 477] width 250 height 25
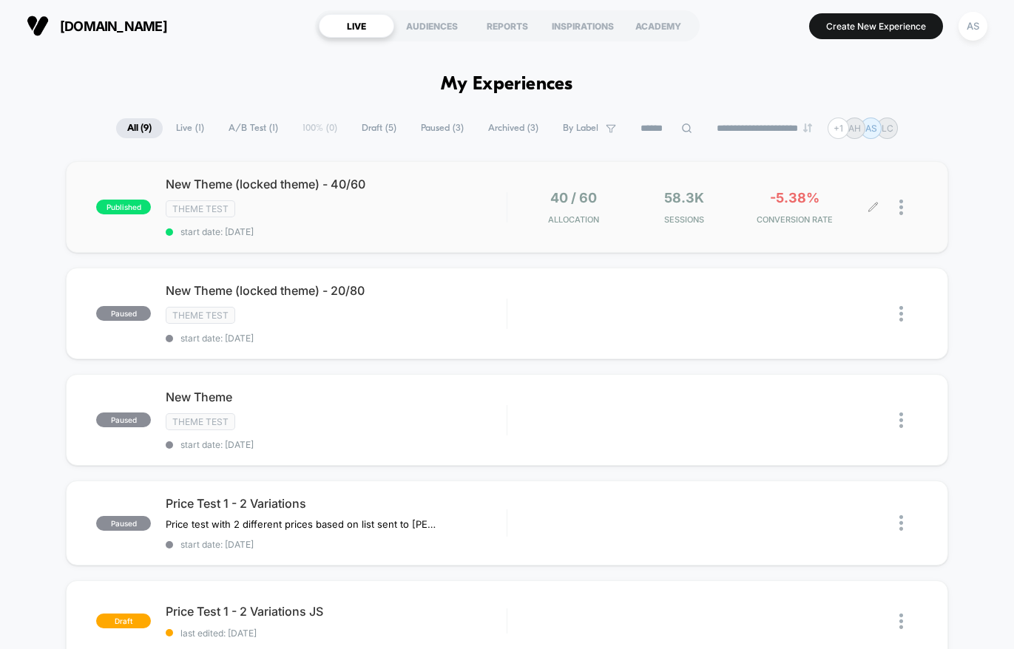
drag, startPoint x: 890, startPoint y: 200, endPoint x: 898, endPoint y: 204, distance: 8.9
click at [898, 204] on div at bounding box center [896, 207] width 44 height 35
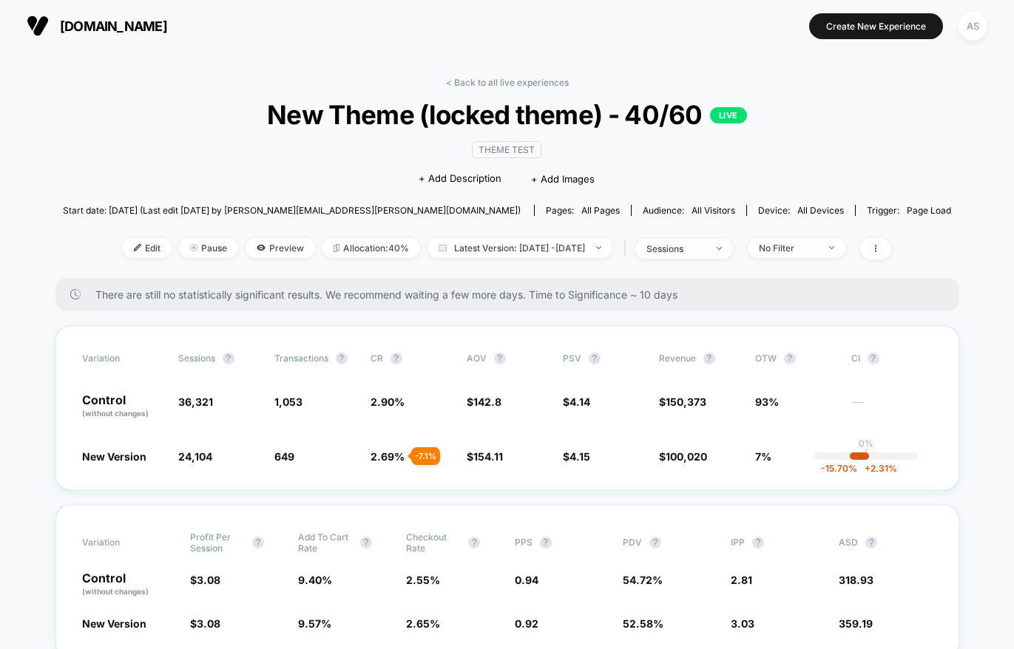
drag, startPoint x: 872, startPoint y: 254, endPoint x: 880, endPoint y: 266, distance: 14.4
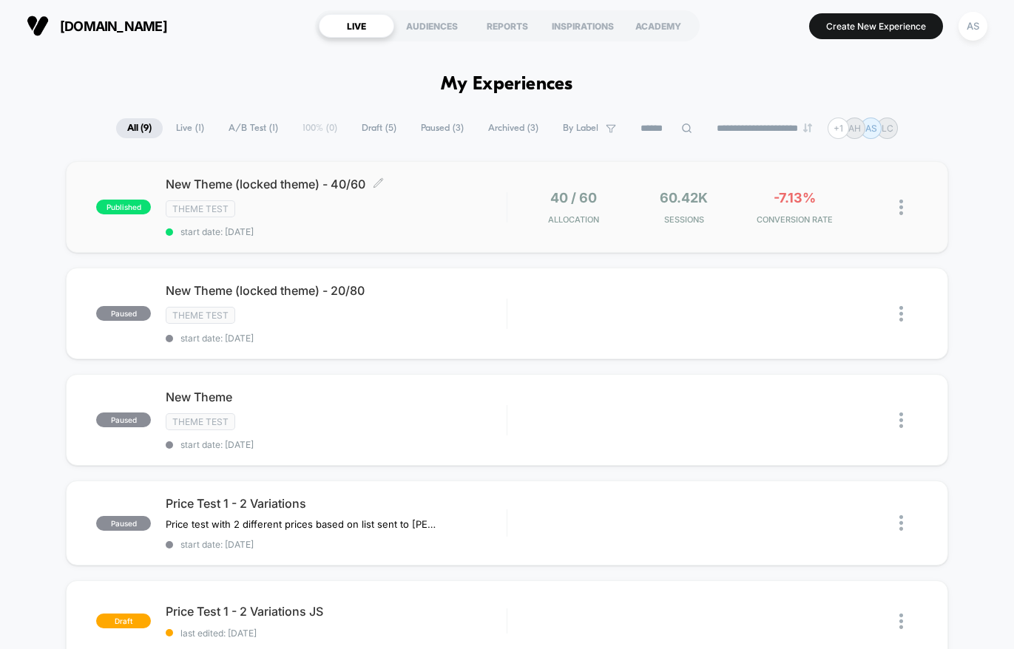
click at [438, 208] on div "Theme Test" at bounding box center [336, 208] width 341 height 17
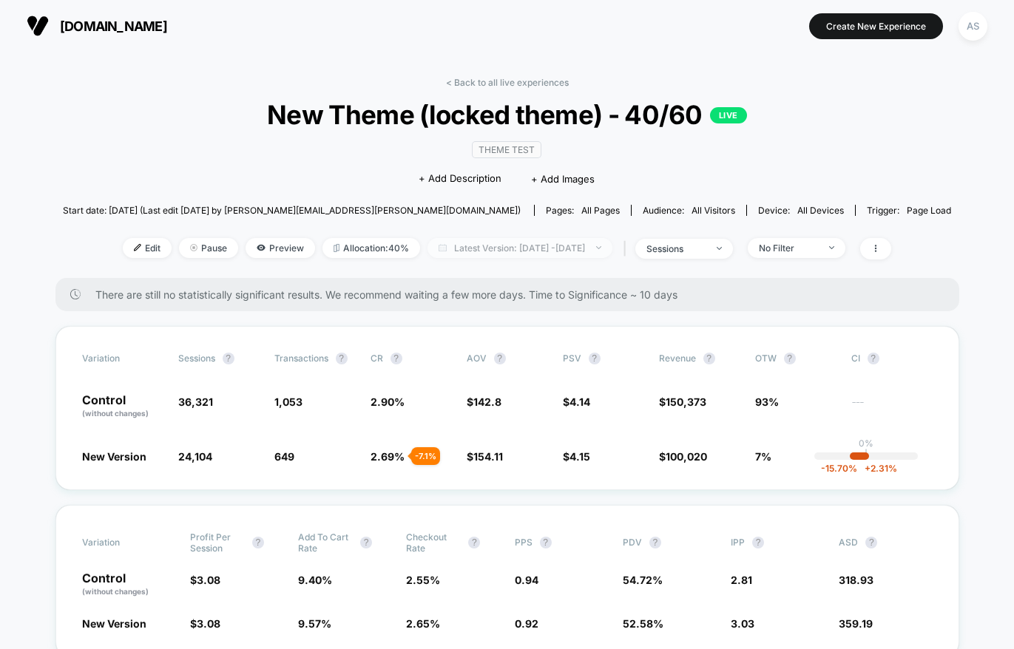
click at [568, 248] on span "Latest Version: [DATE] - [DATE]" at bounding box center [520, 248] width 185 height 20
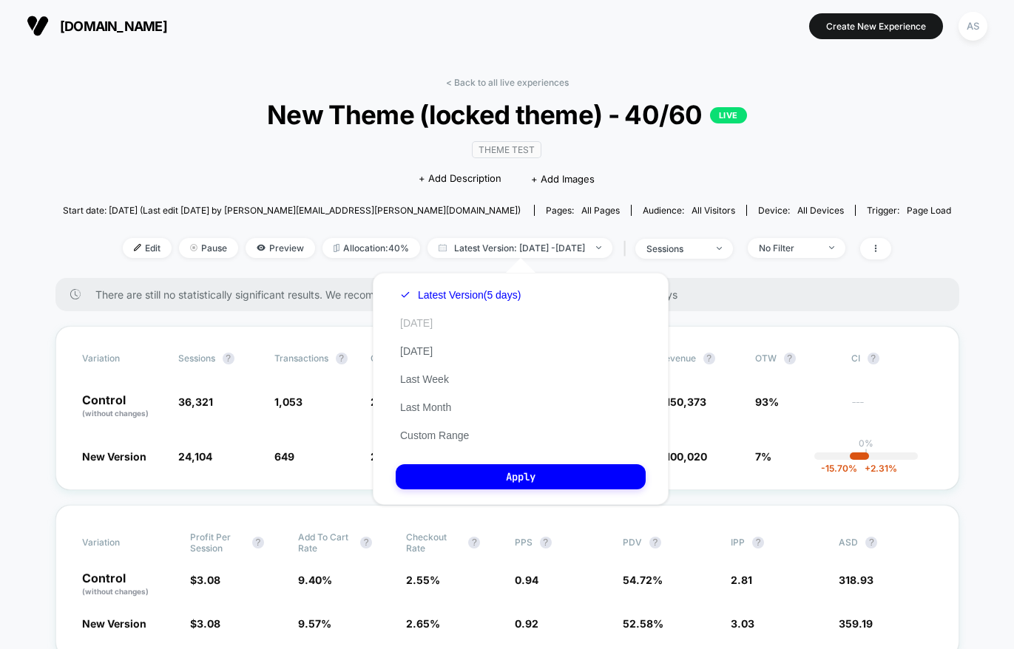
click at [430, 322] on button "[DATE]" at bounding box center [416, 323] width 41 height 13
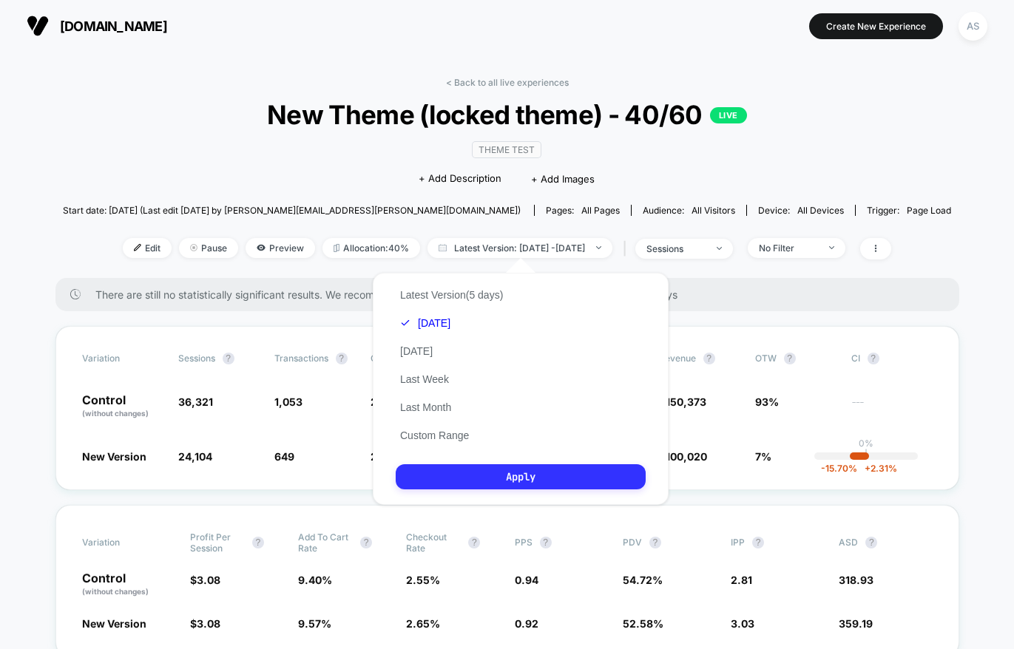
click at [432, 467] on button "Apply" at bounding box center [521, 477] width 250 height 25
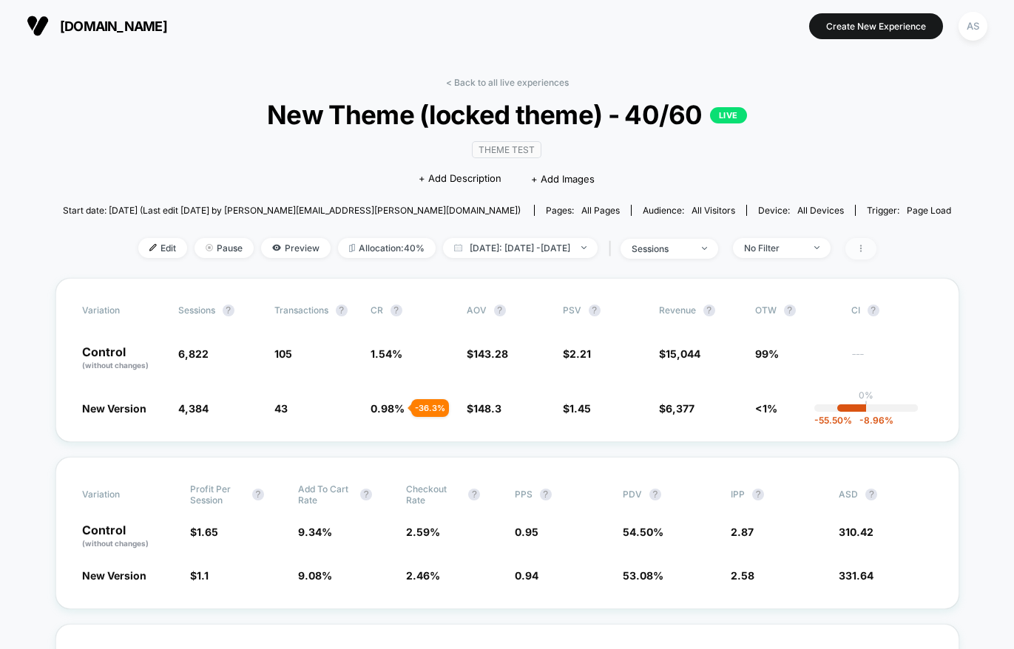
click at [865, 247] on icon at bounding box center [861, 248] width 9 height 9
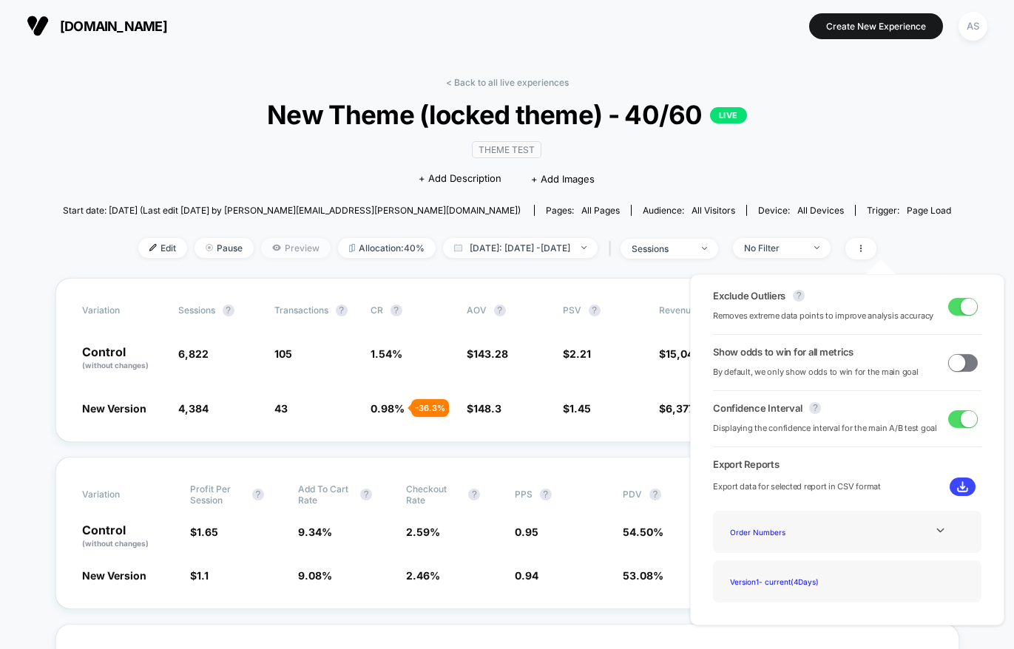
click at [275, 256] on span "Preview" at bounding box center [296, 248] width 70 height 20
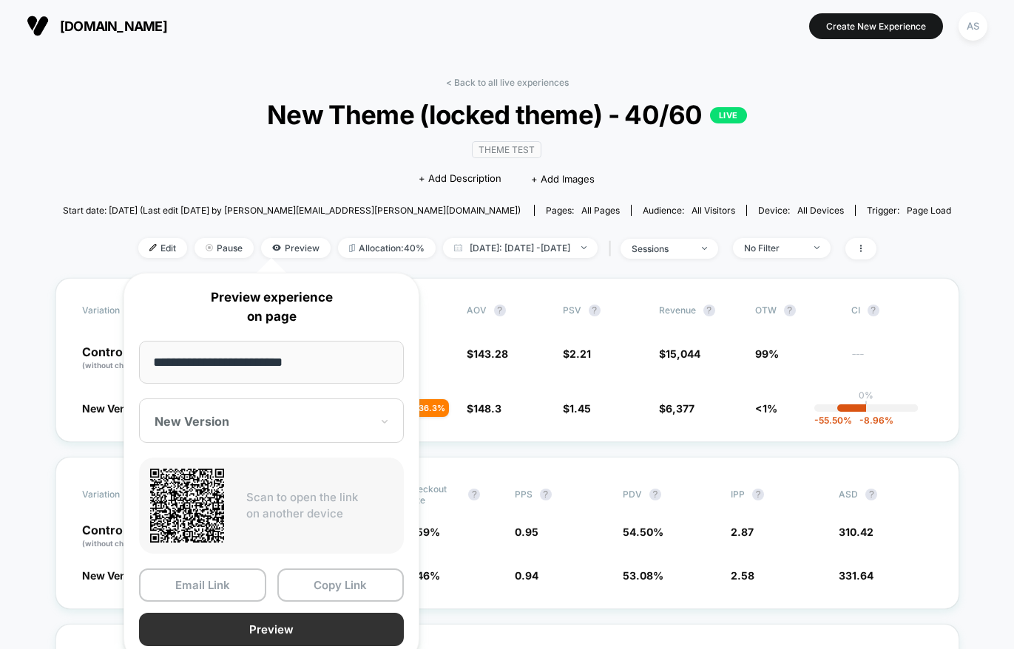
click at [289, 635] on button "Preview" at bounding box center [271, 629] width 265 height 33
